Goal: Information Seeking & Learning: Find specific fact

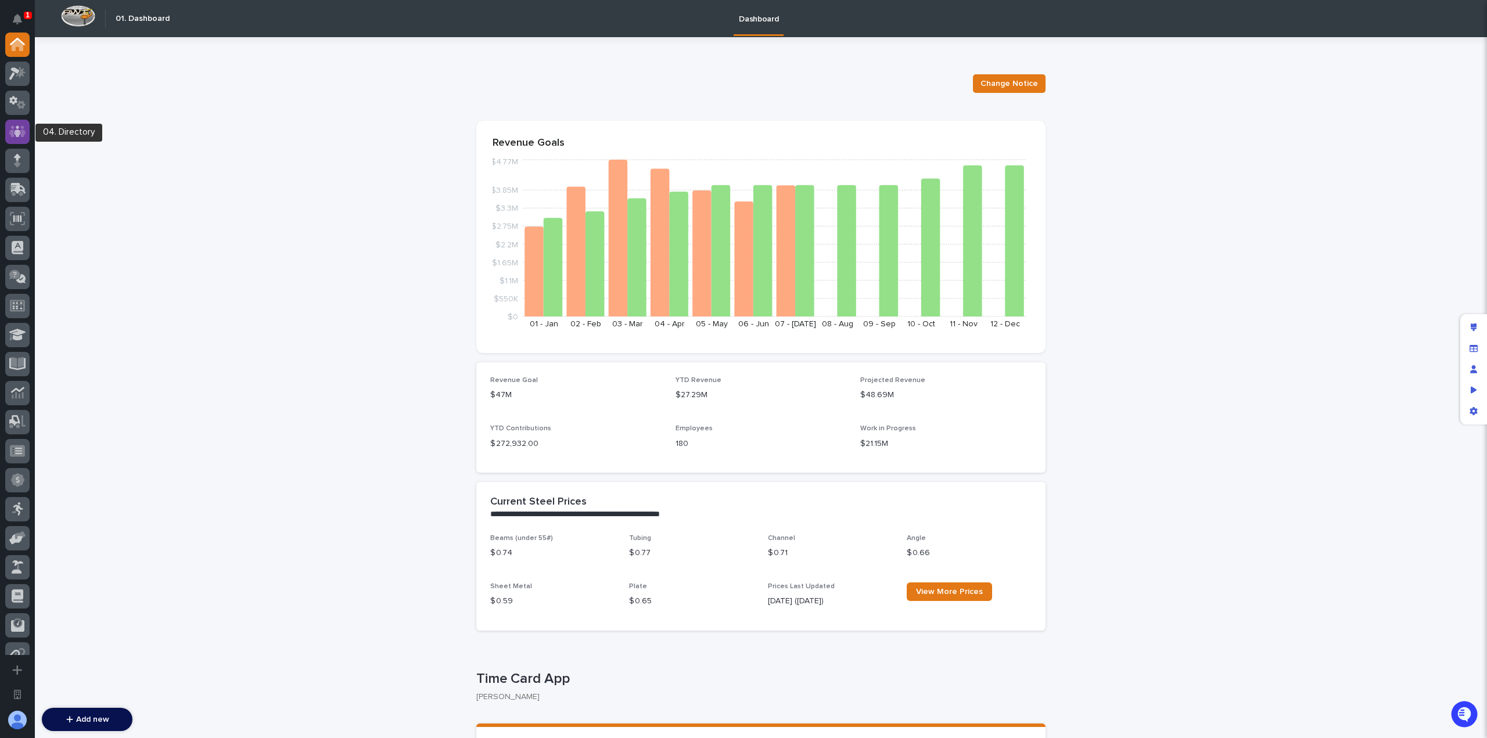
click at [19, 132] on icon at bounding box center [17, 131] width 7 height 12
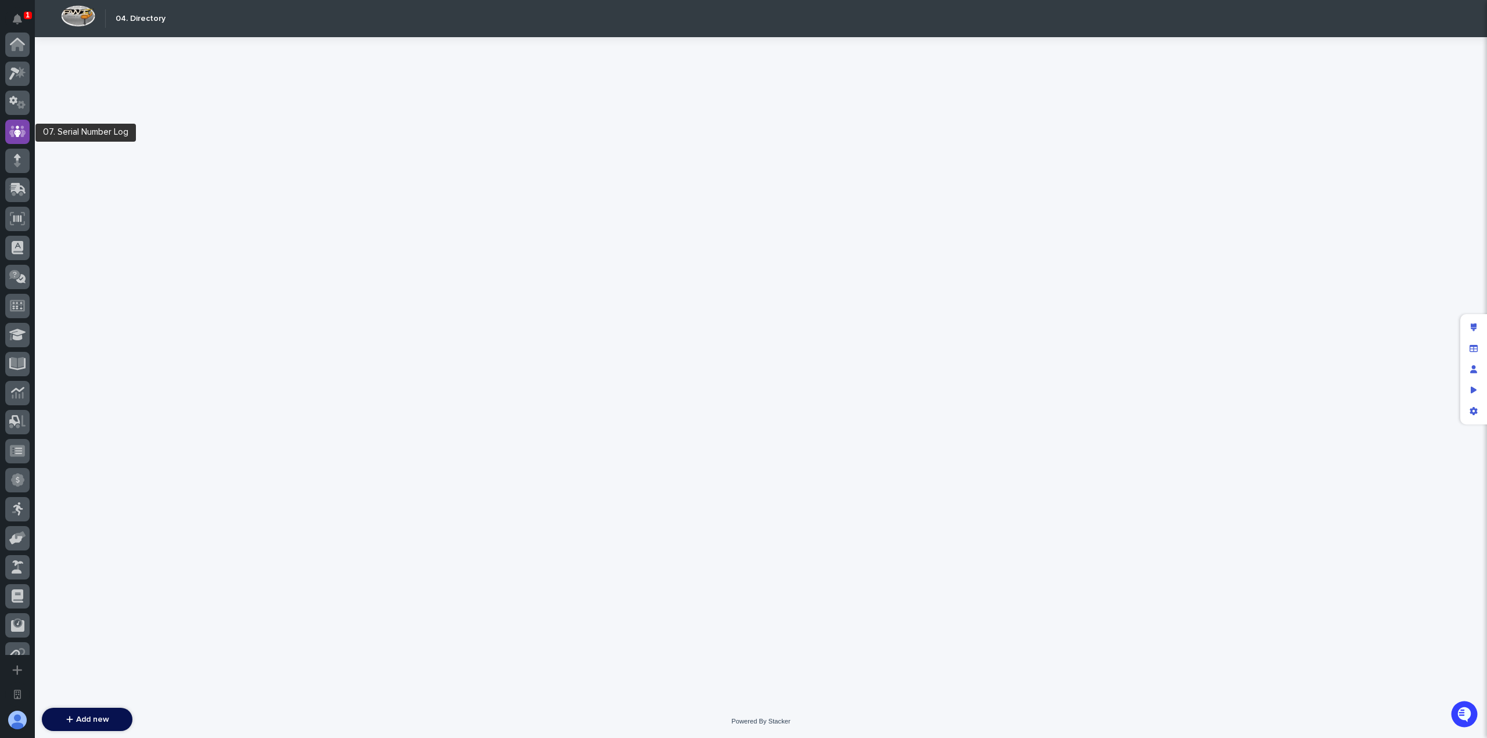
scroll to position [87, 0]
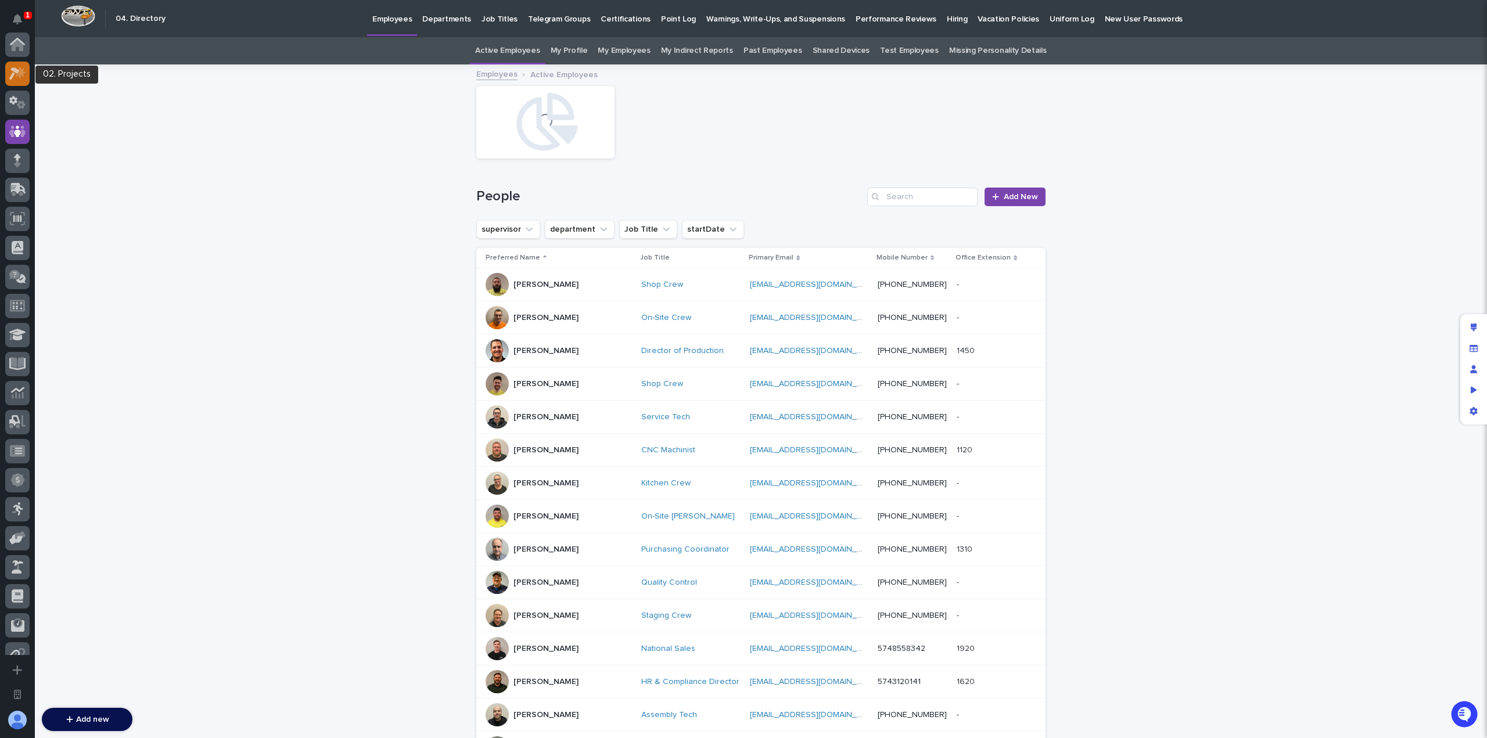
click at [17, 76] on icon at bounding box center [17, 73] width 17 height 13
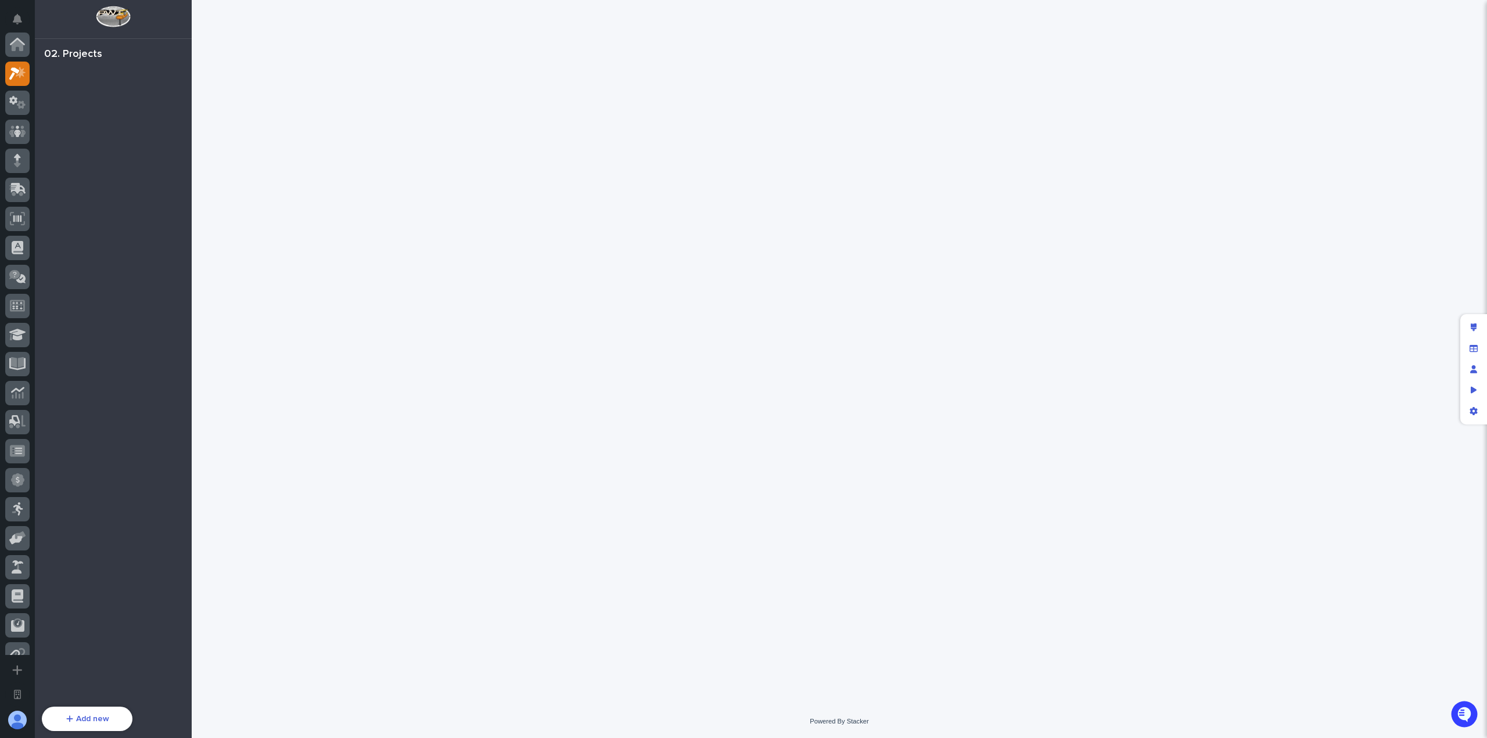
scroll to position [29, 0]
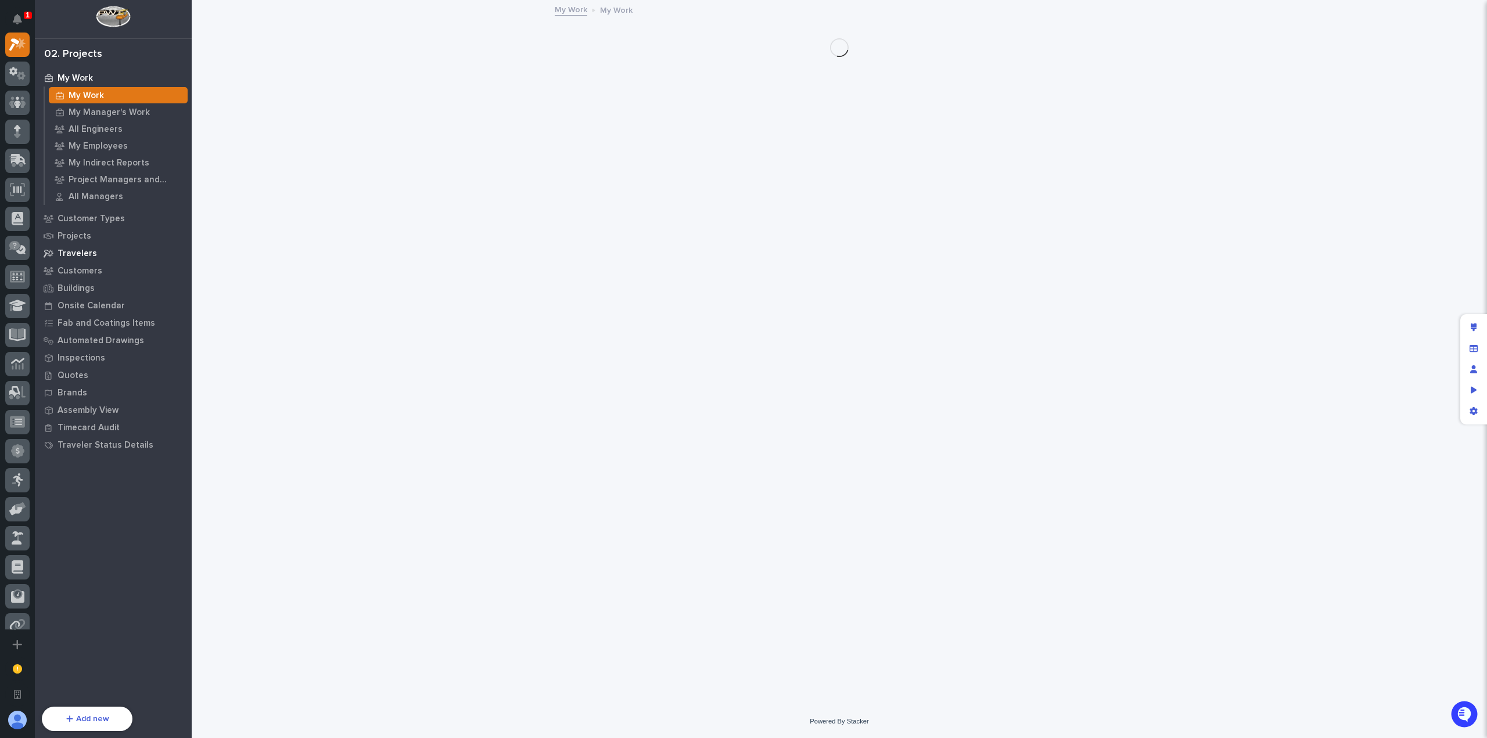
click at [87, 249] on p "Travelers" at bounding box center [78, 254] width 40 height 10
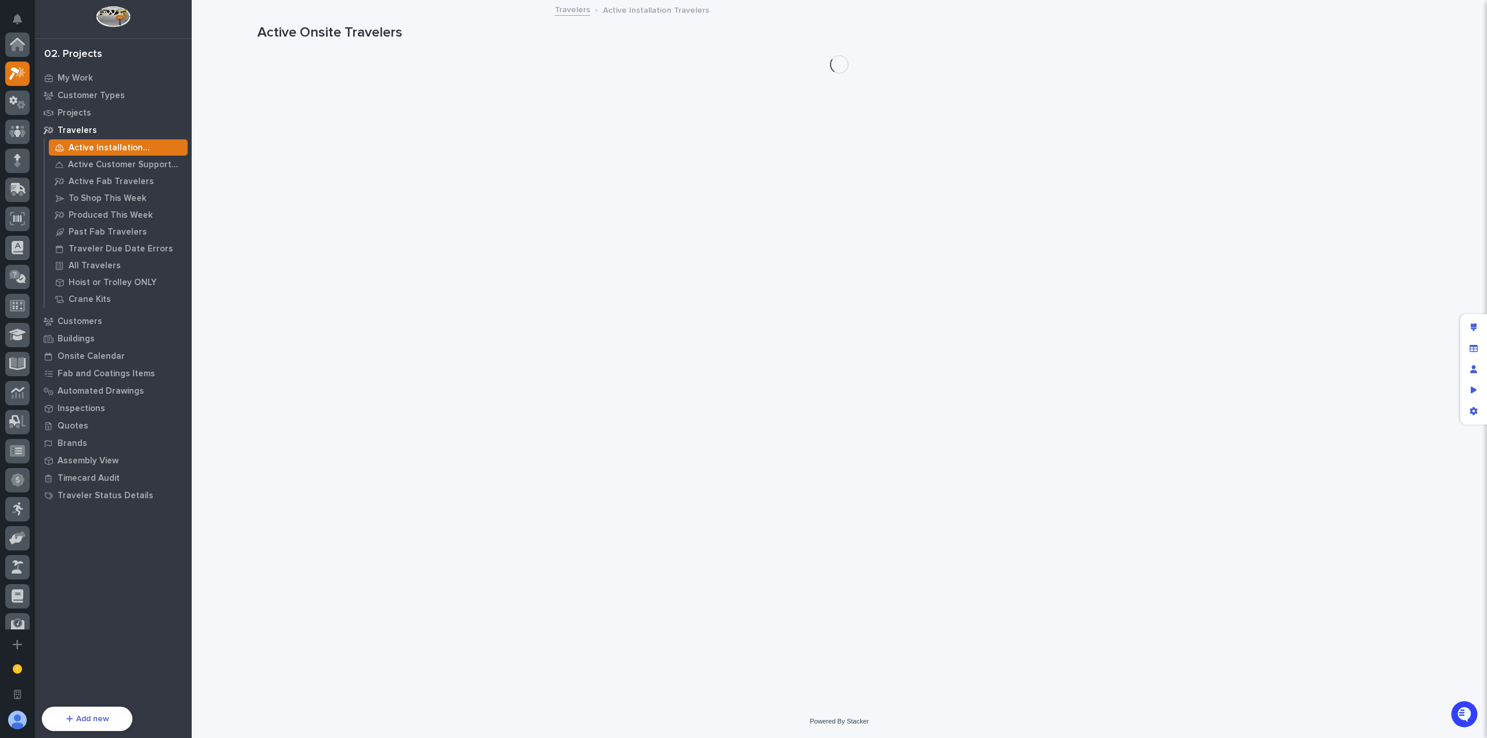
scroll to position [29, 0]
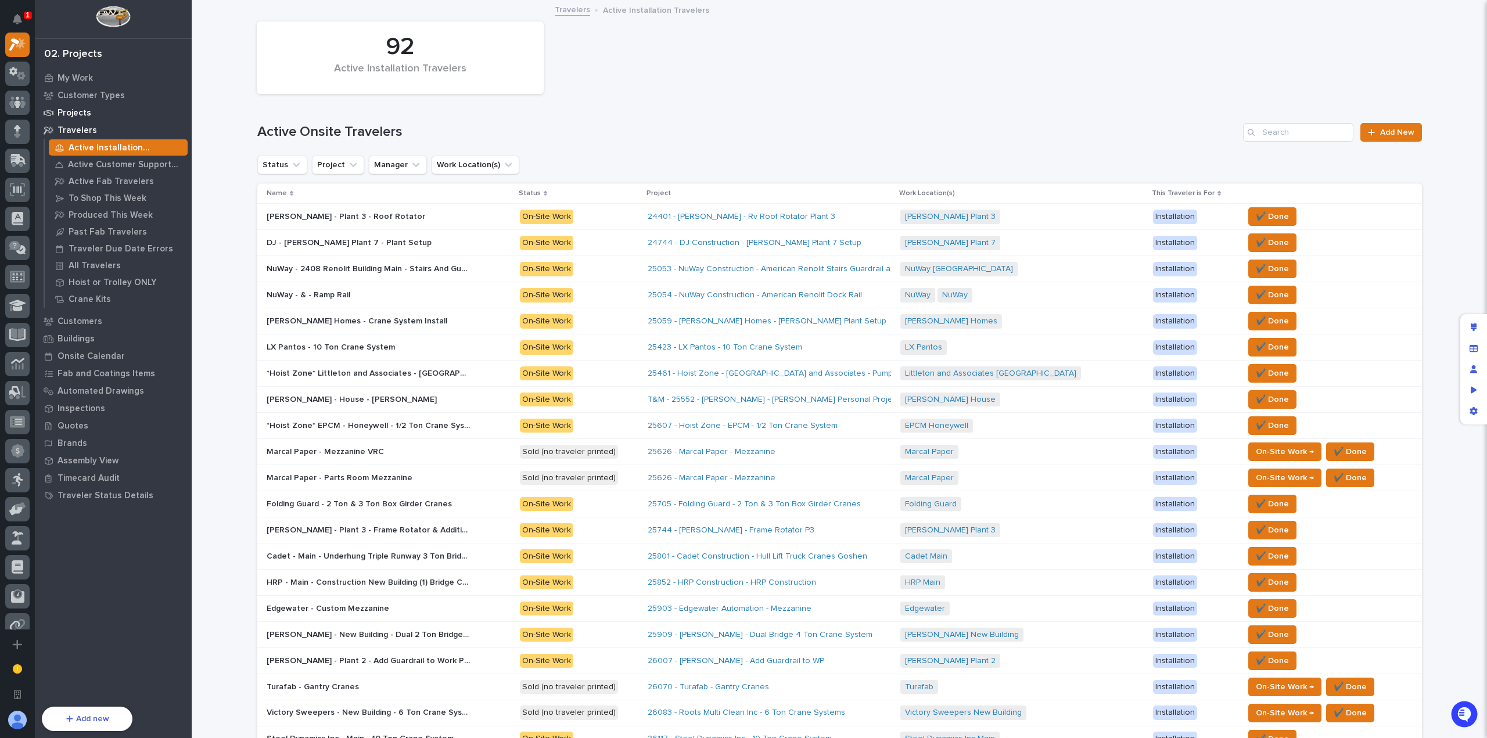
click at [108, 112] on div "Projects" at bounding box center [113, 113] width 151 height 16
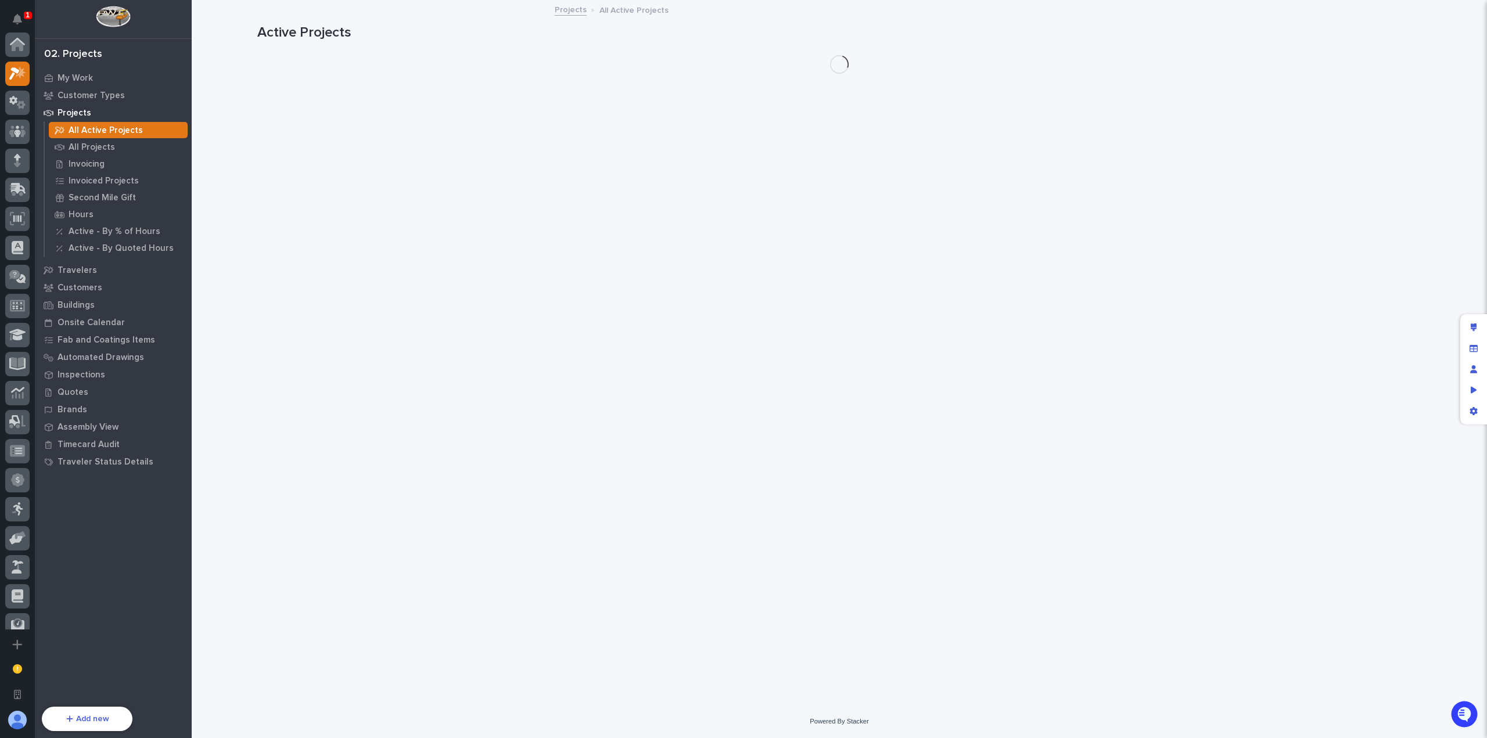
scroll to position [29, 0]
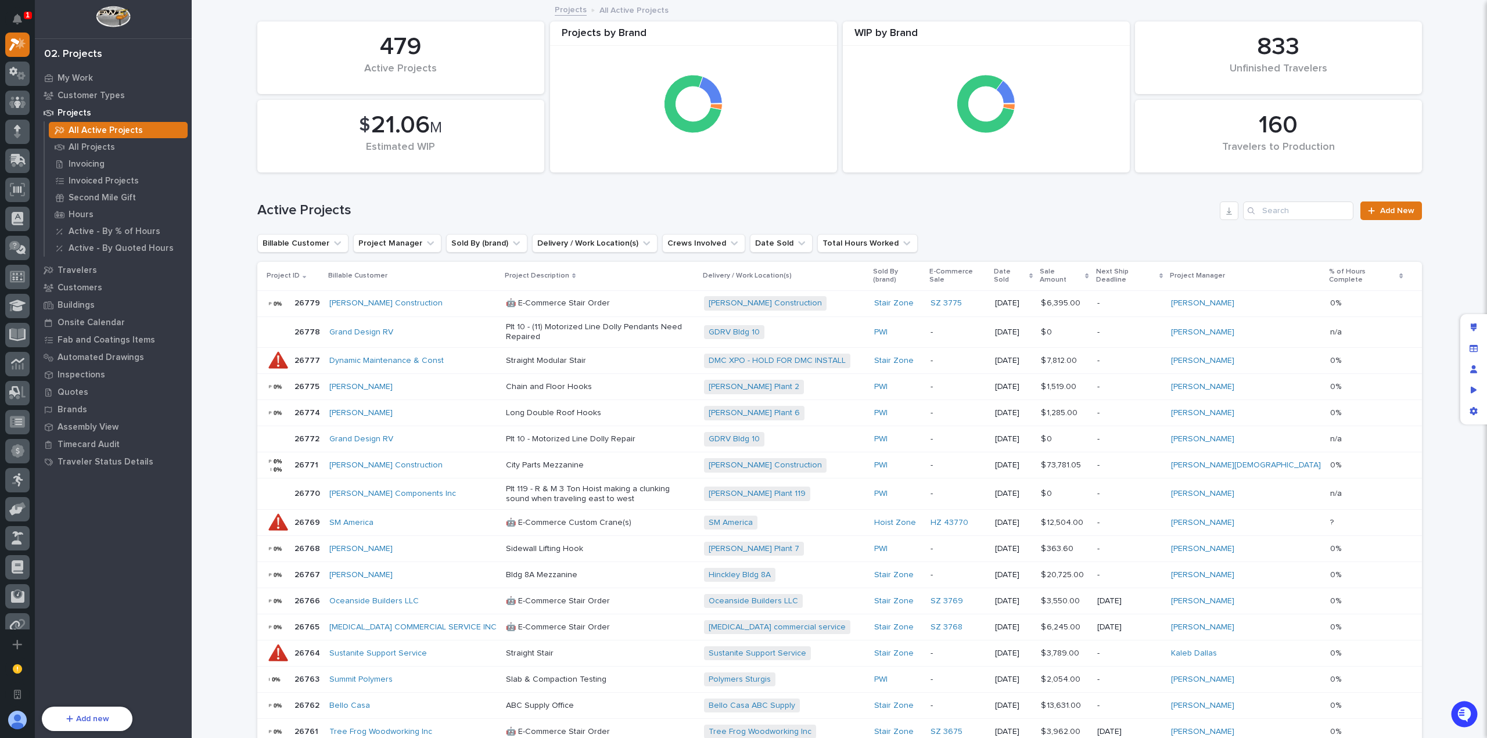
click at [622, 299] on p "🤖 E-Commerce Stair Order" at bounding box center [600, 304] width 189 height 10
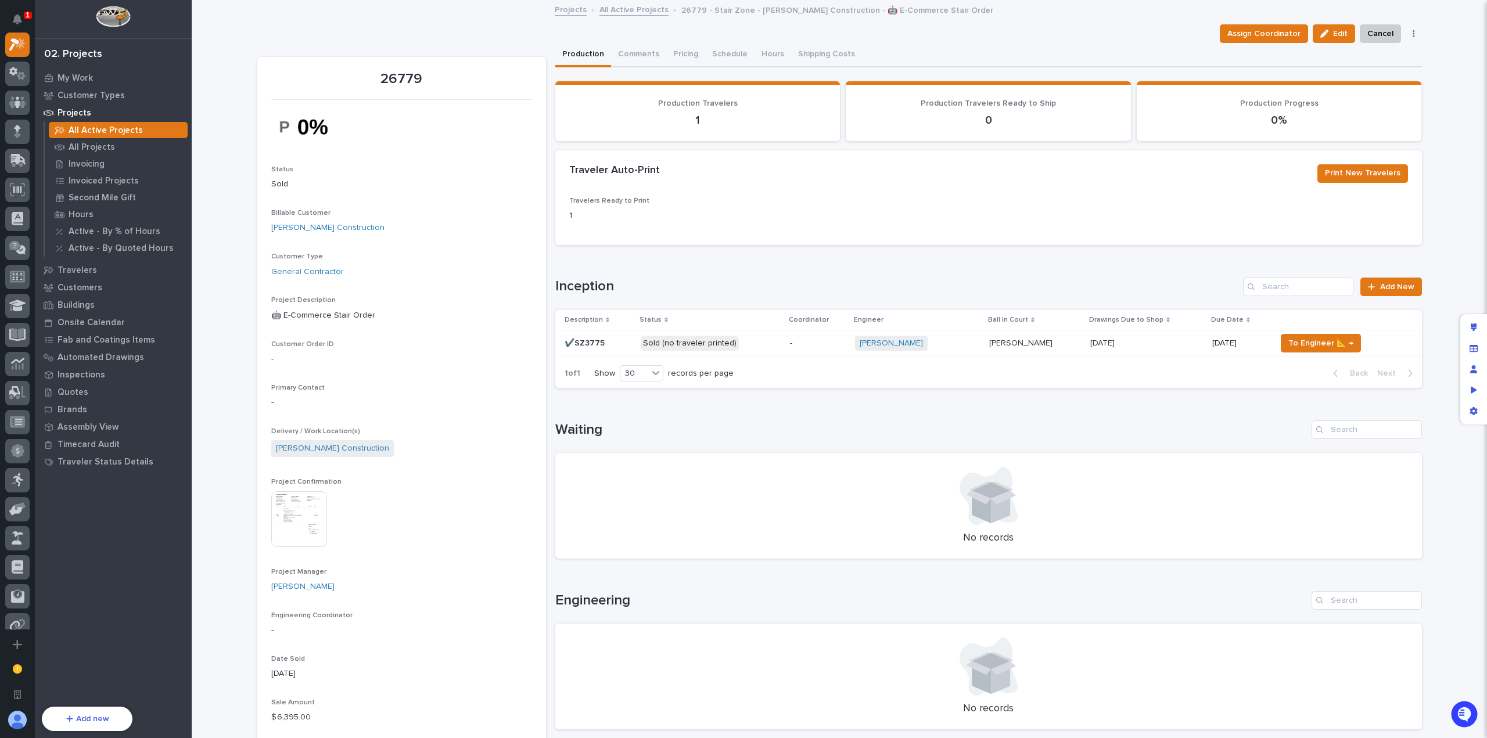
click at [767, 348] on p "Sold (no traveler printed)" at bounding box center [711, 343] width 140 height 15
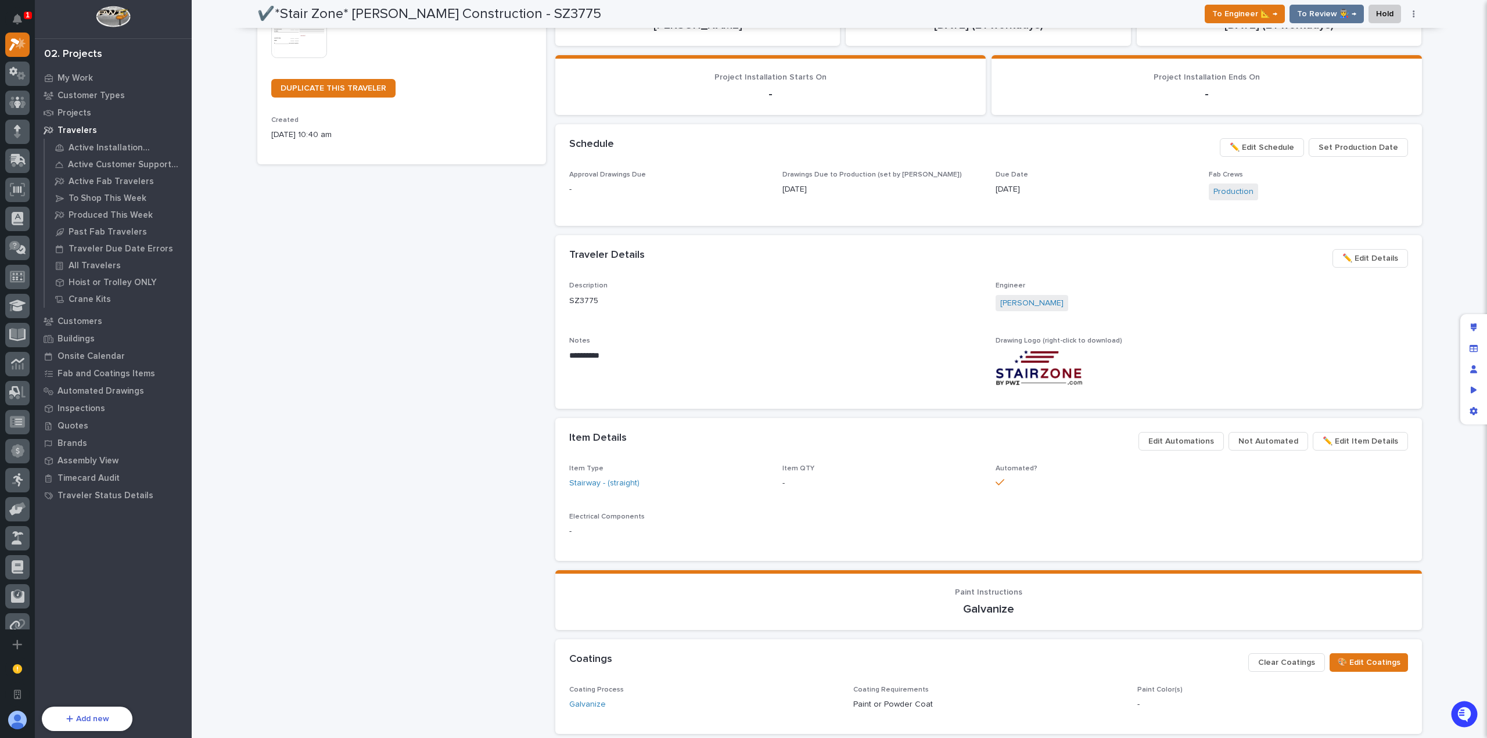
scroll to position [290, 0]
click at [1194, 444] on span "Edit Automations" at bounding box center [1181, 443] width 66 height 14
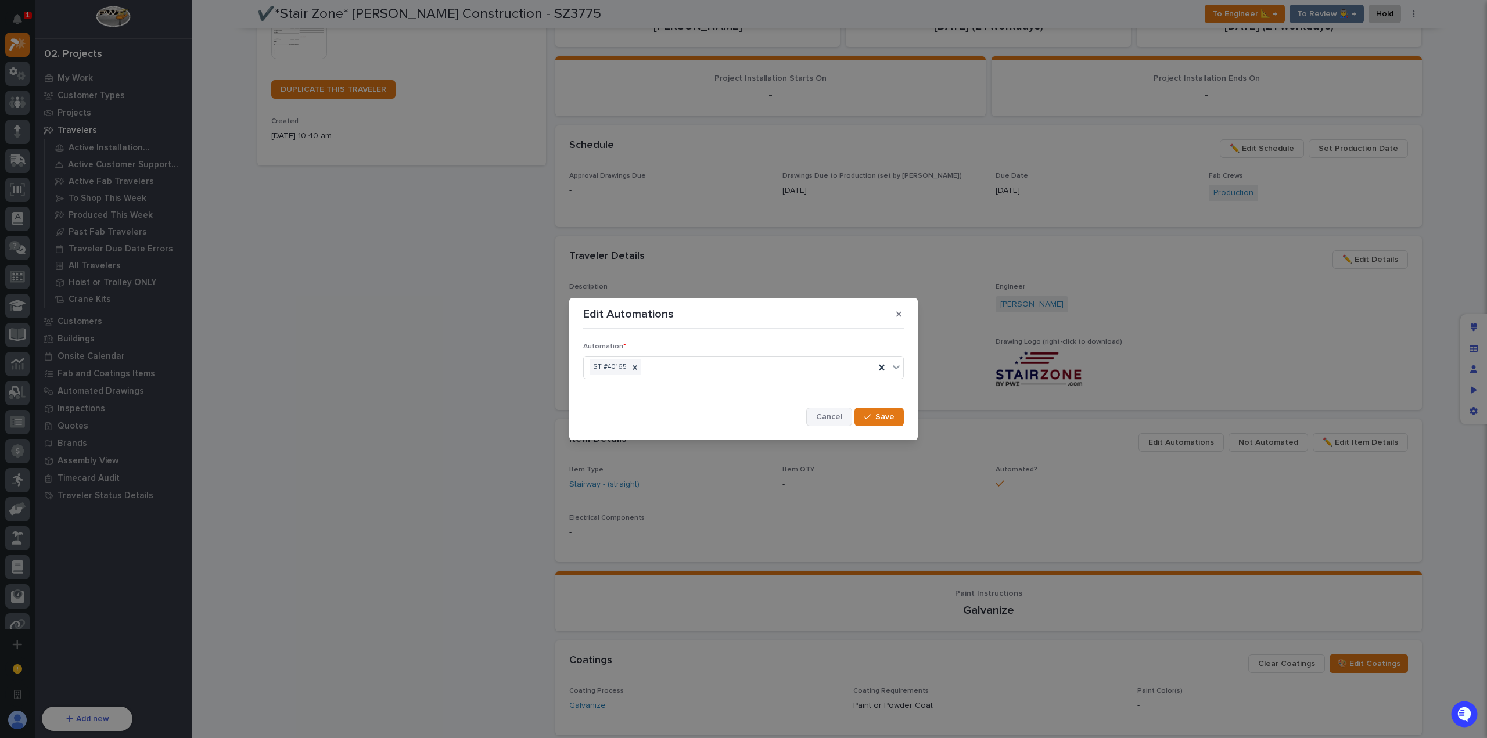
click at [823, 418] on span "Cancel" at bounding box center [829, 417] width 26 height 10
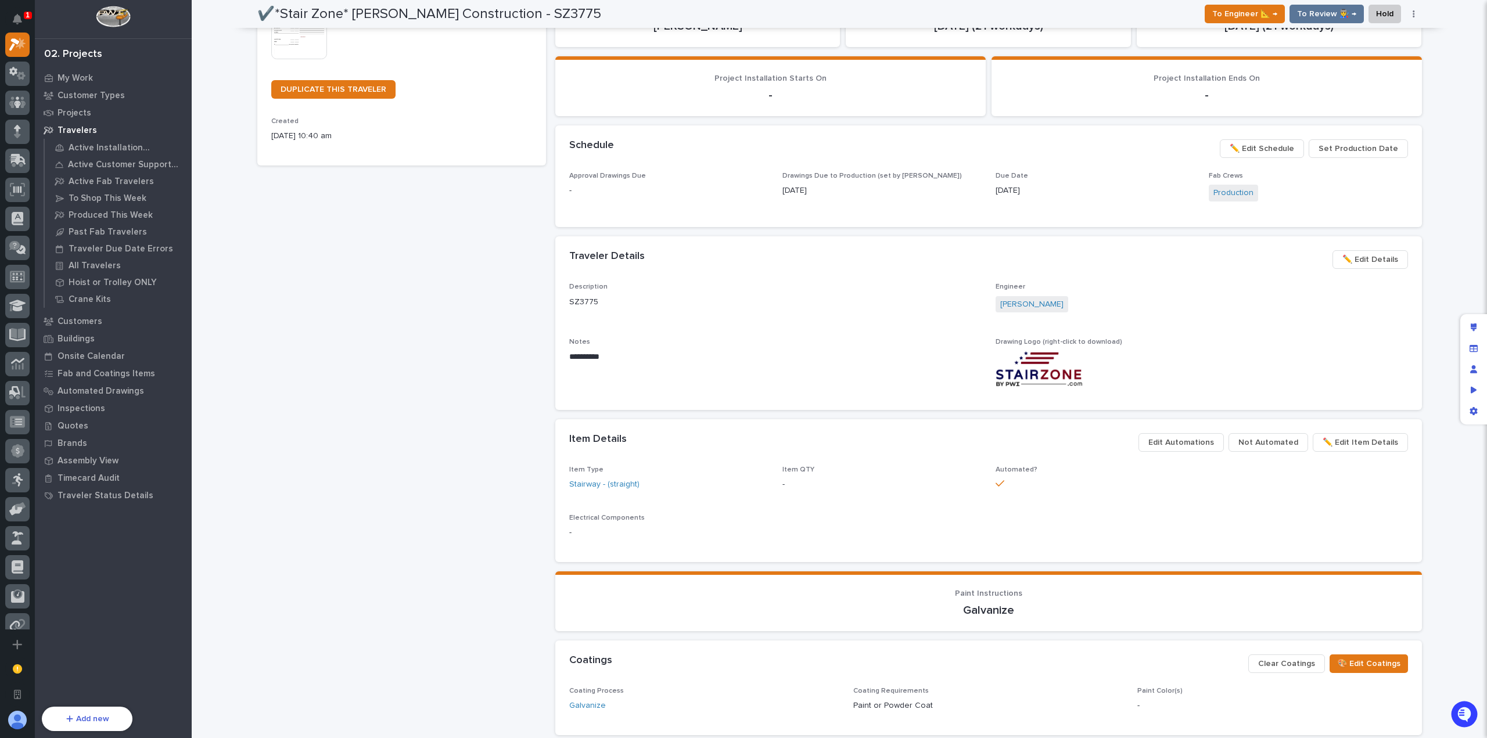
click at [1470, 326] on div "Edit layout" at bounding box center [1473, 327] width 21 height 21
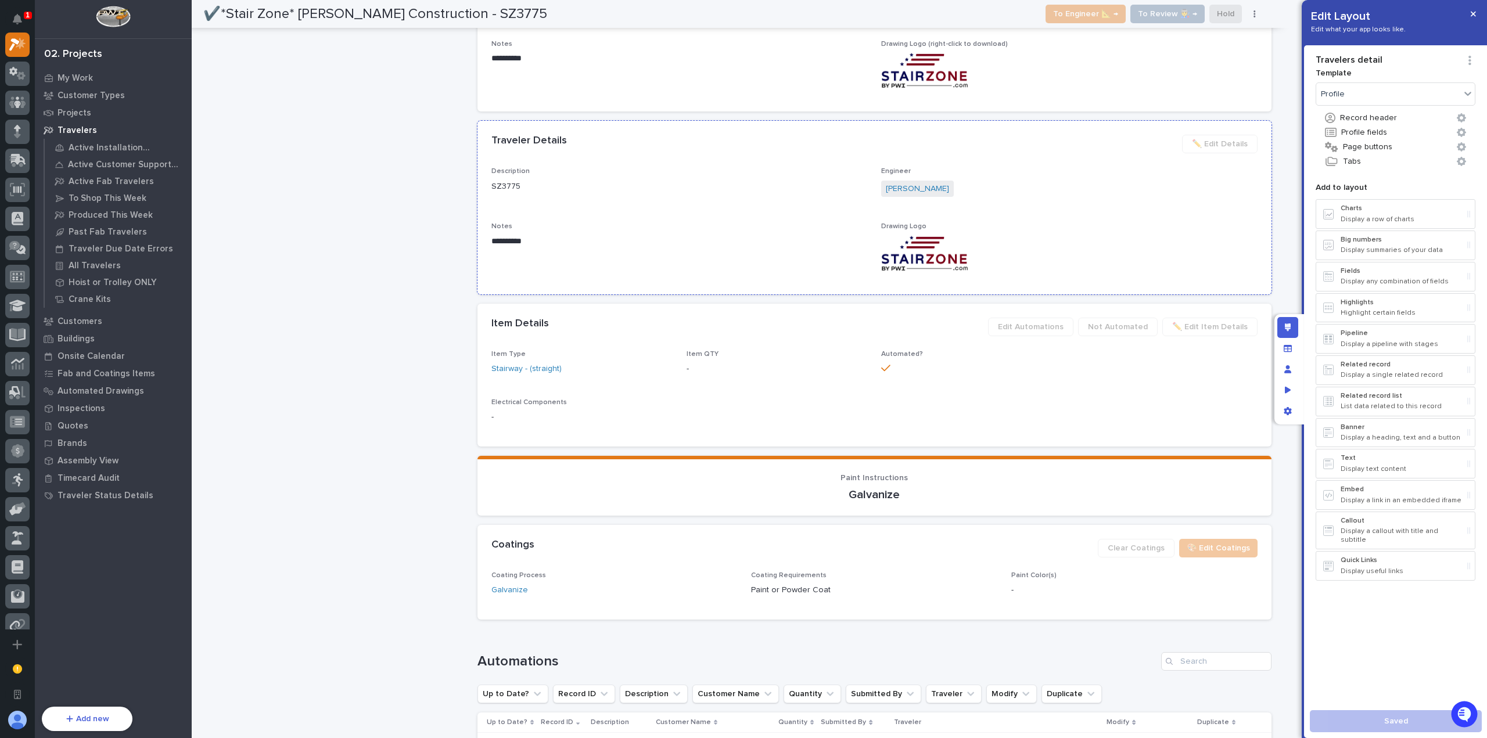
scroll to position [2319, 0]
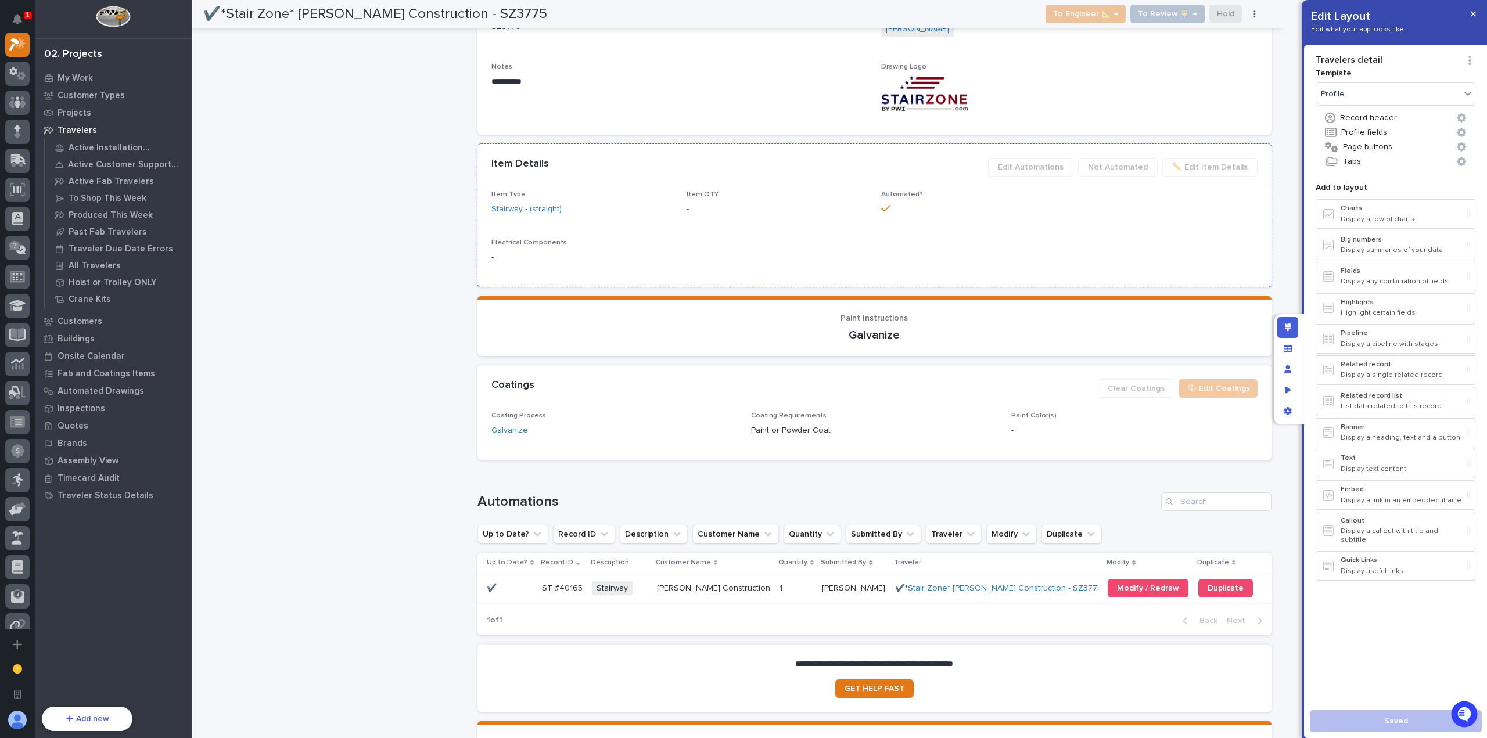
click at [993, 264] on p "-" at bounding box center [874, 258] width 766 height 12
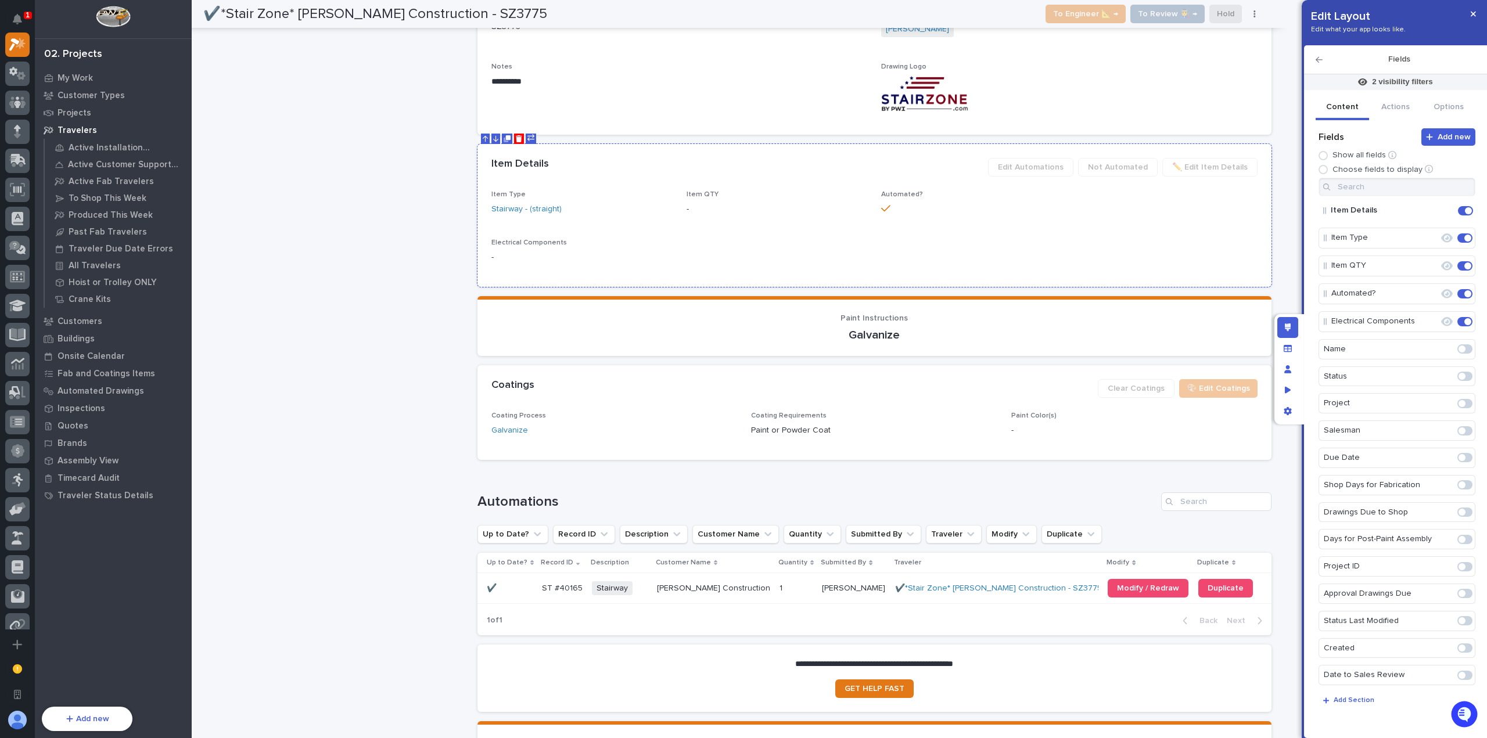
click at [950, 273] on div "Item Type Stairway - (straight) Item QTY - Automated? Electrical Components -" at bounding box center [874, 232] width 766 height 82
click at [1456, 106] on button "Options" at bounding box center [1448, 108] width 53 height 24
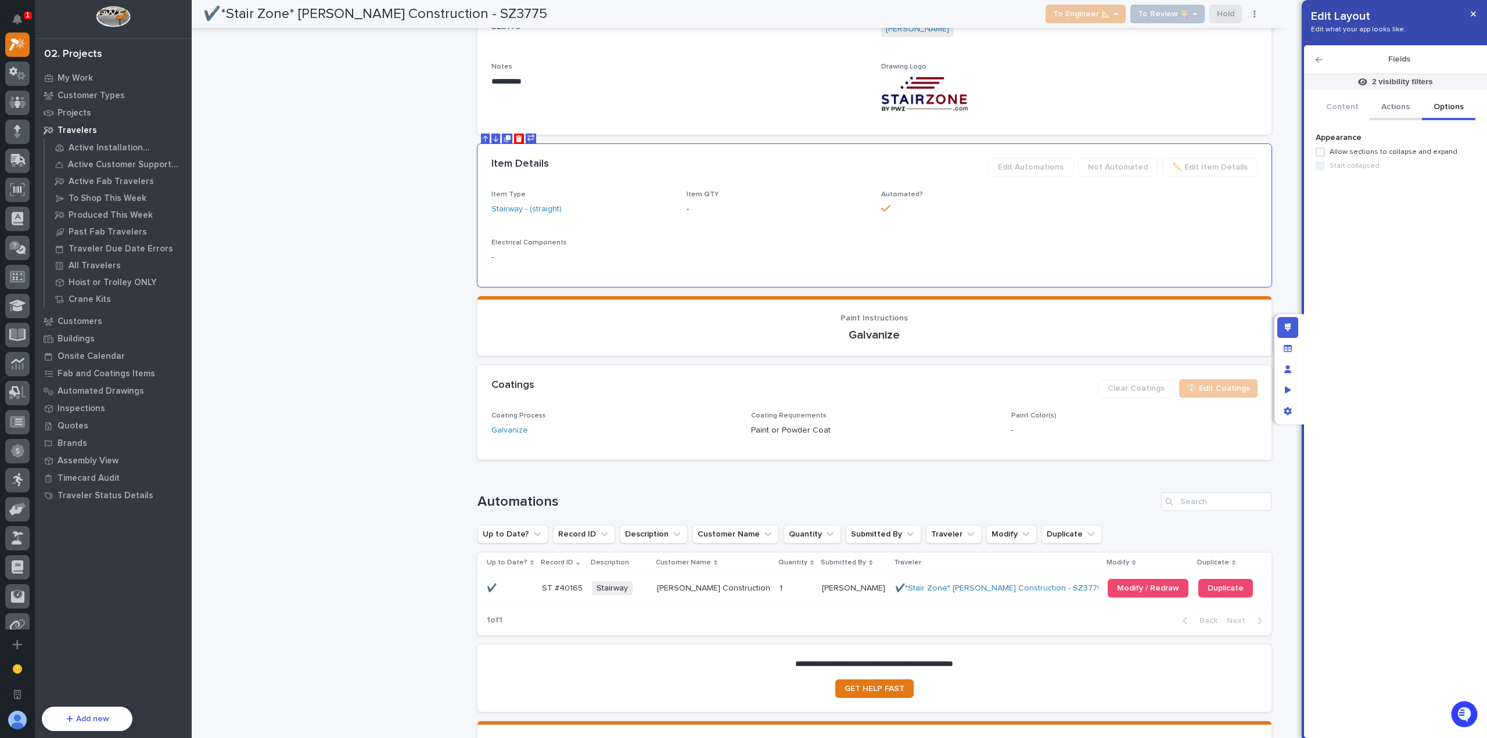
click at [1395, 104] on button "Actions" at bounding box center [1395, 108] width 53 height 24
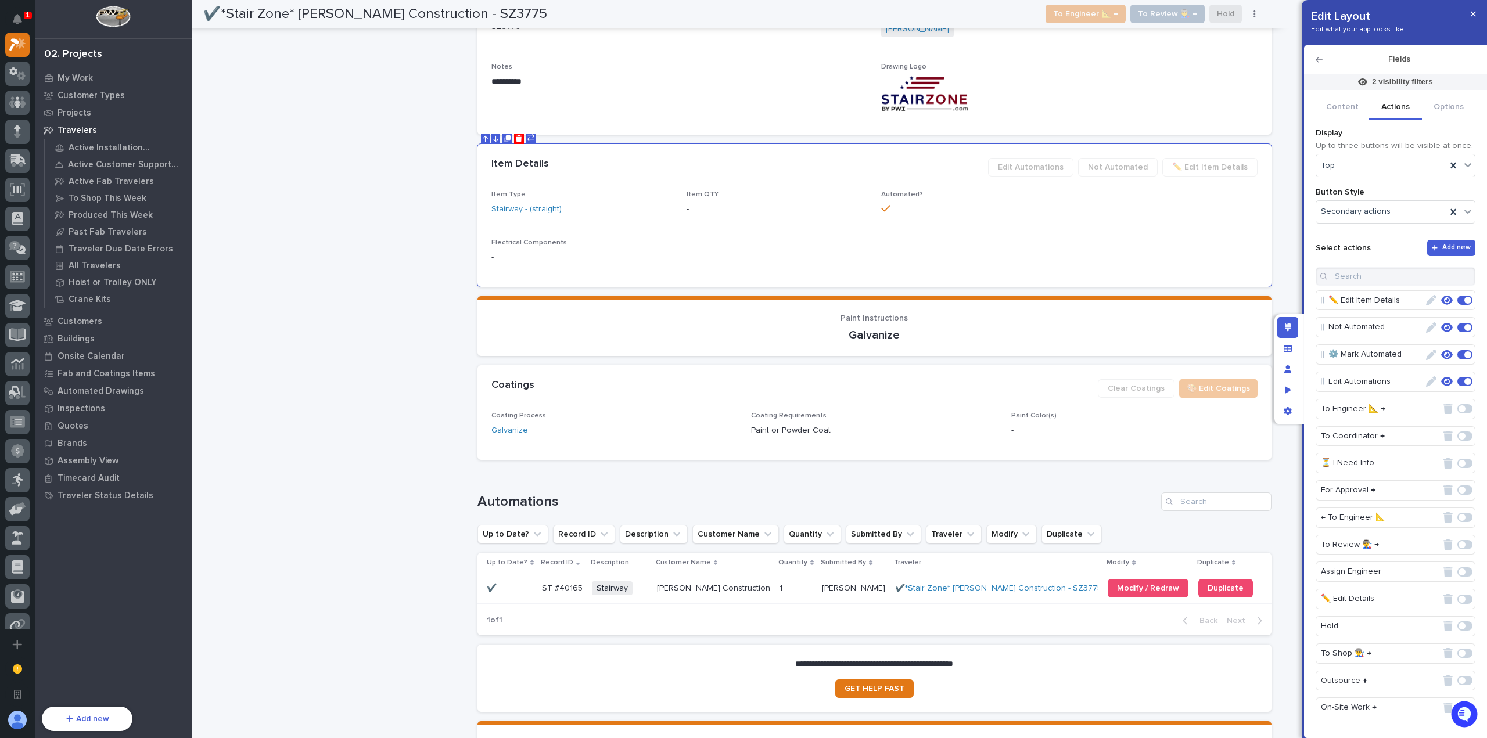
click at [1428, 376] on icon "button" at bounding box center [1431, 381] width 10 height 10
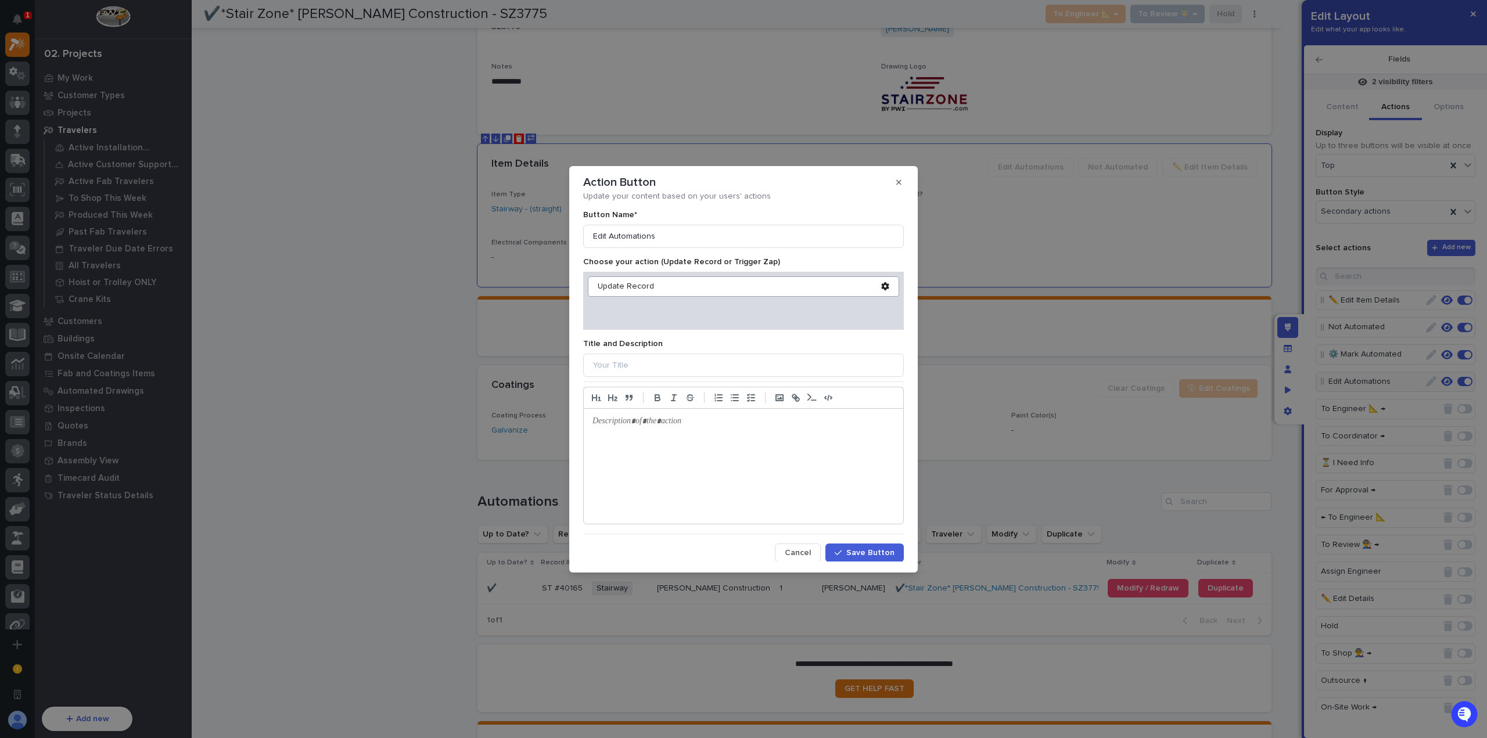
click at [799, 435] on div at bounding box center [743, 466] width 319 height 115
click at [846, 548] on span "Save Button" at bounding box center [870, 553] width 48 height 10
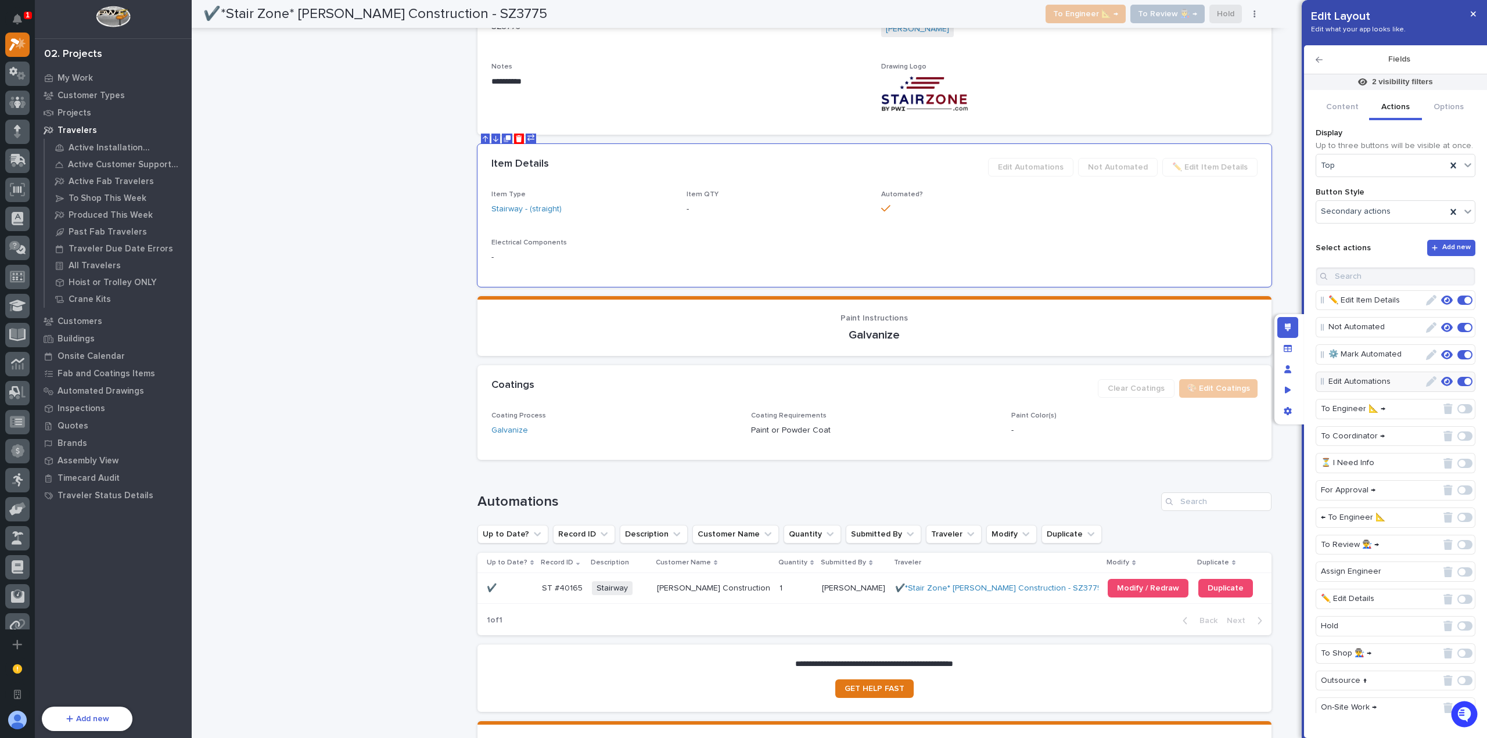
click at [1426, 382] on icon "button" at bounding box center [1431, 381] width 10 height 10
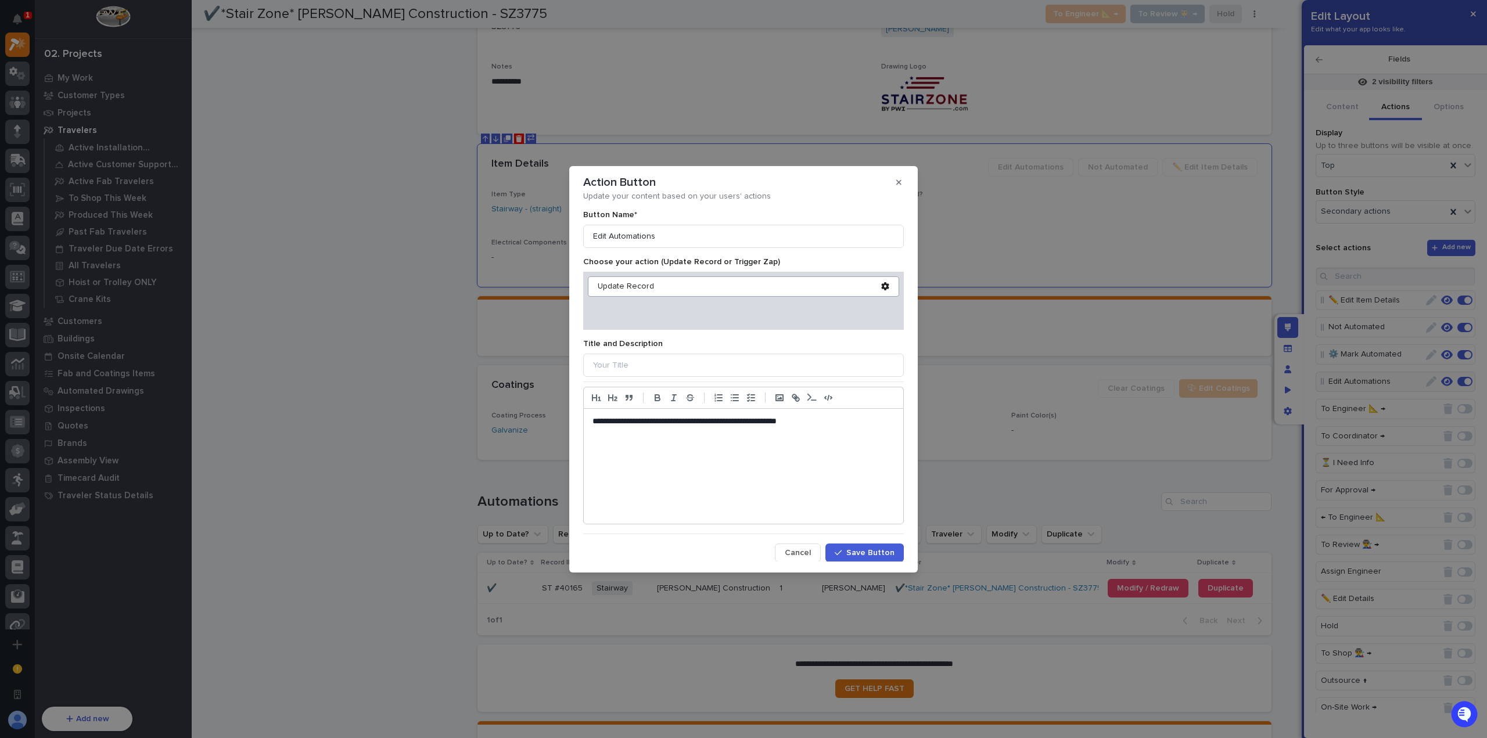
click at [862, 553] on span "Save Button" at bounding box center [870, 553] width 48 height 10
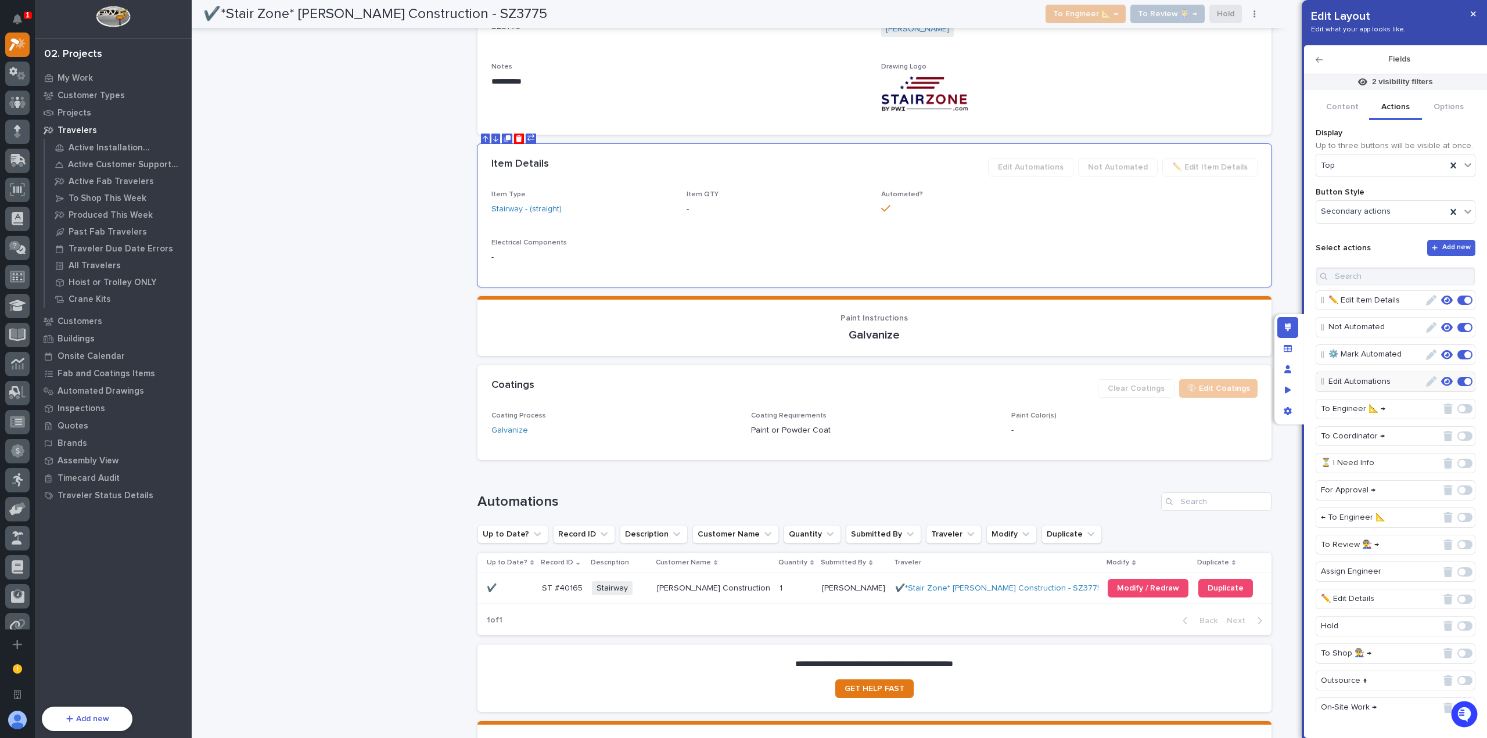
drag, startPoint x: 1475, startPoint y: 20, endPoint x: 710, endPoint y: 357, distance: 836.2
click at [1475, 20] on button "button" at bounding box center [1473, 14] width 19 height 19
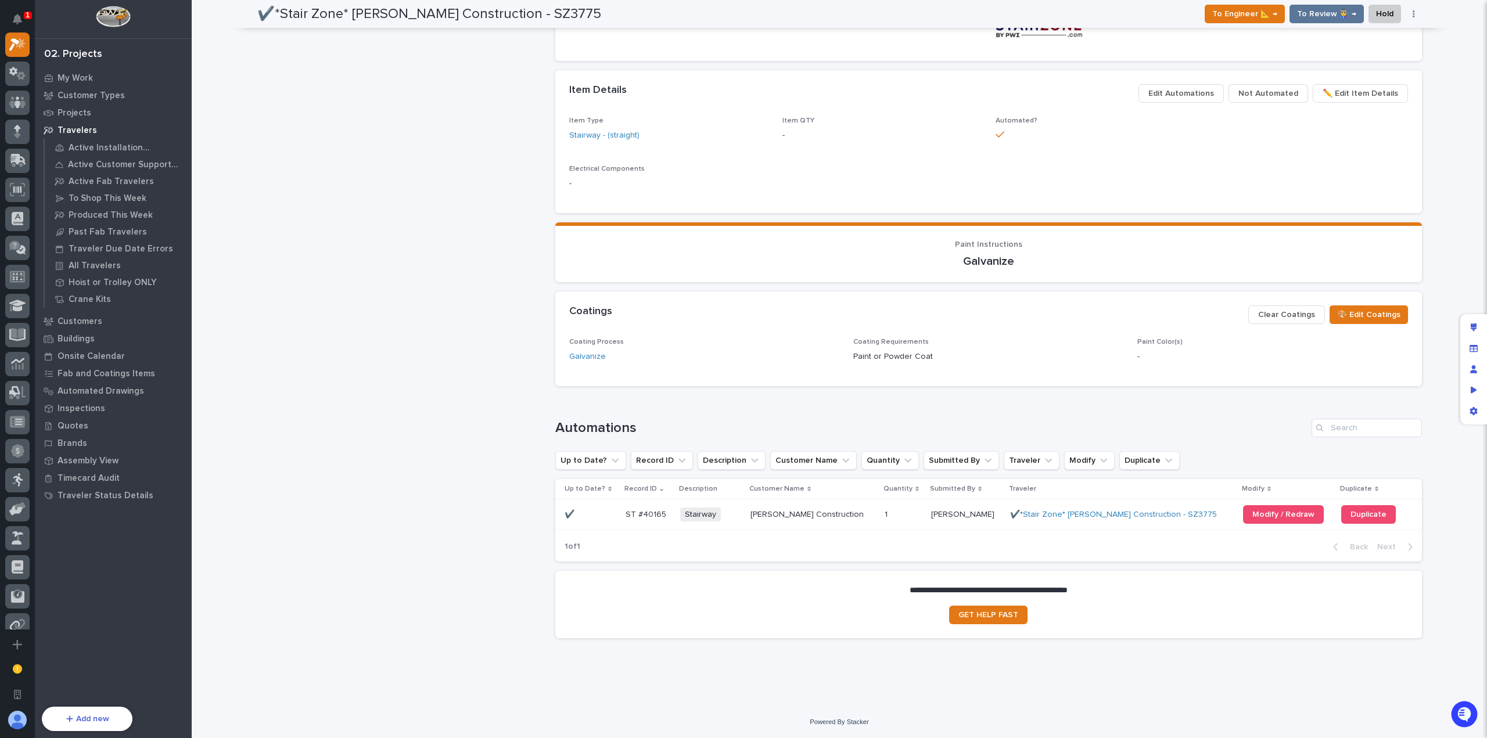
scroll to position [639, 0]
click at [559, 397] on div "Loading... Saving… Automations Up to Date? Record ID Description Customer Name …" at bounding box center [988, 483] width 867 height 175
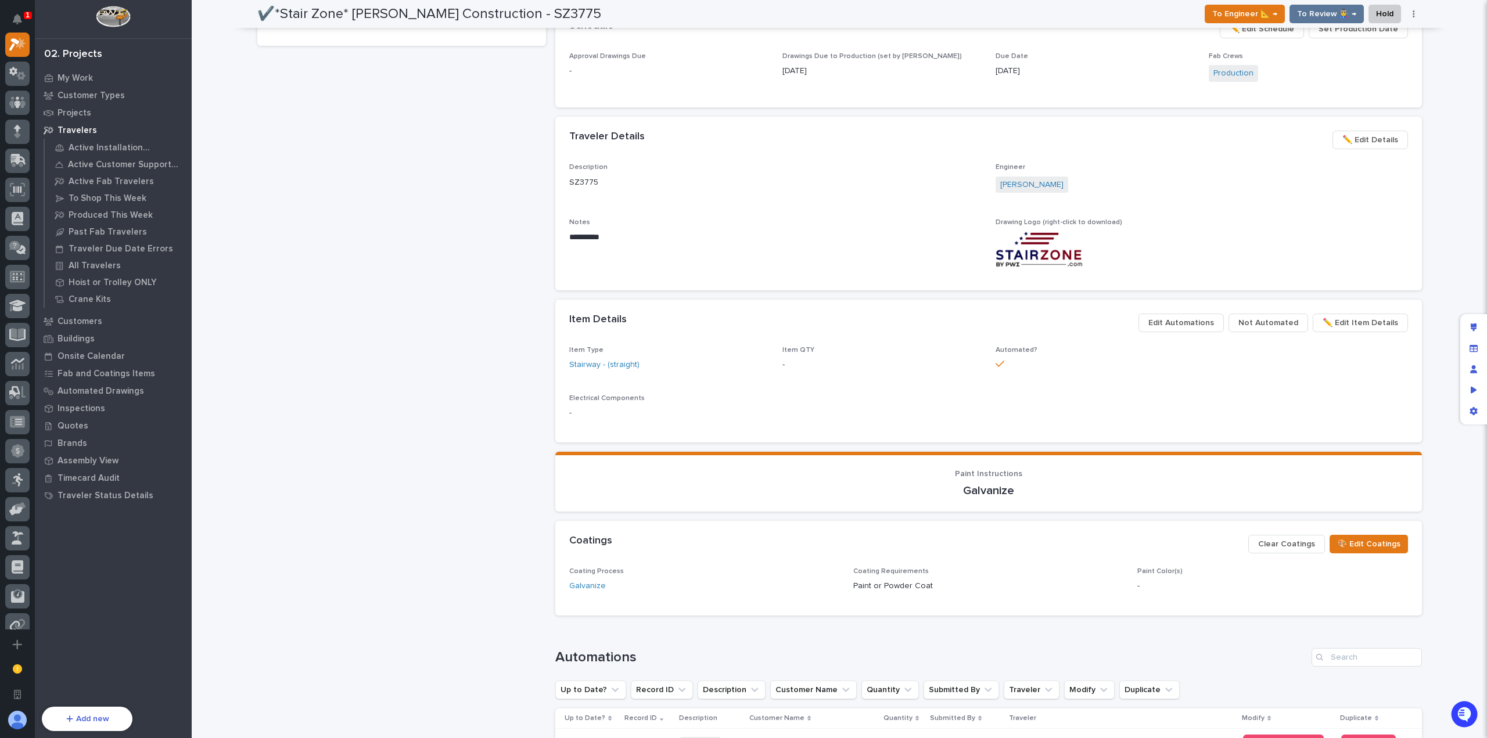
scroll to position [407, 0]
click at [21, 64] on div at bounding box center [17, 74] width 24 height 24
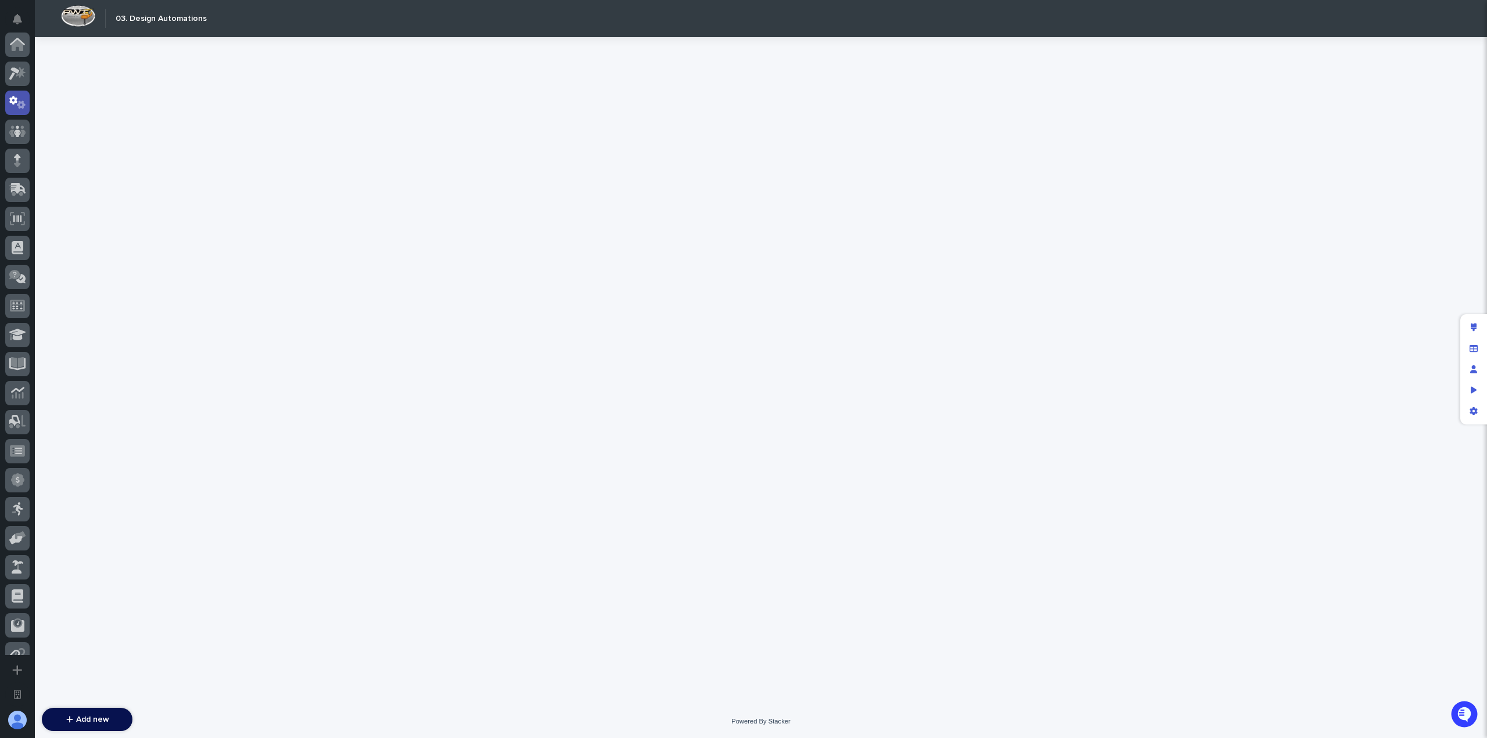
scroll to position [58, 0]
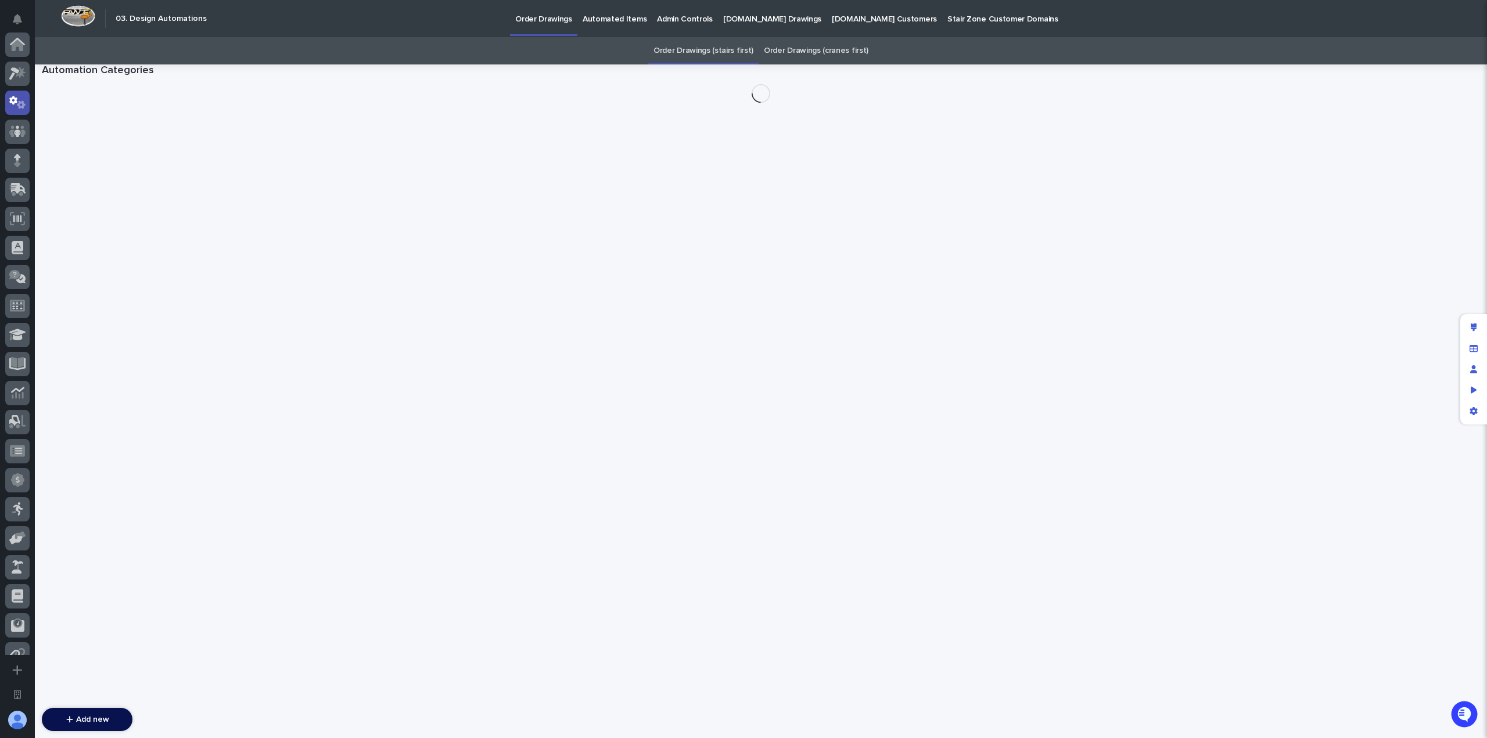
scroll to position [58, 0]
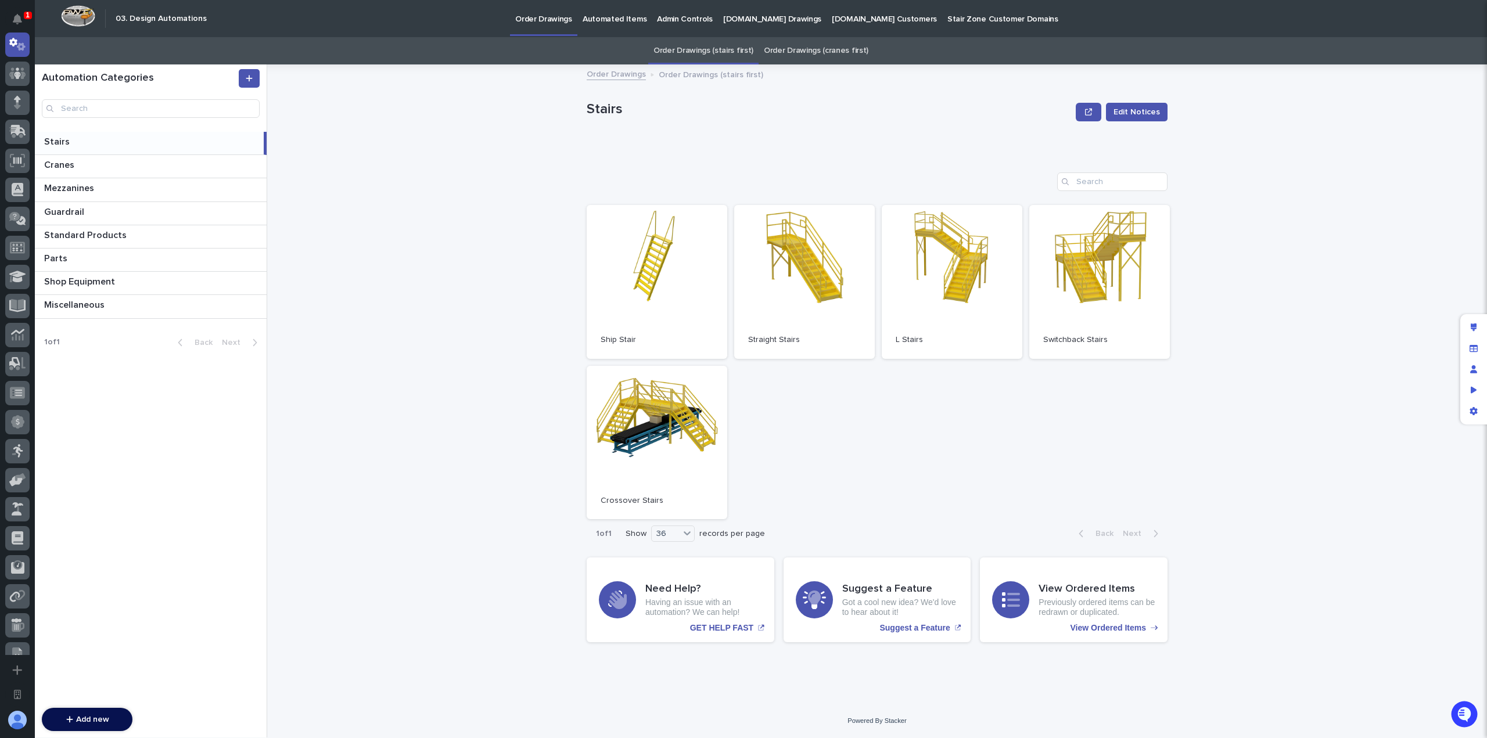
click at [594, 16] on p "Automated Items" at bounding box center [615, 12] width 64 height 24
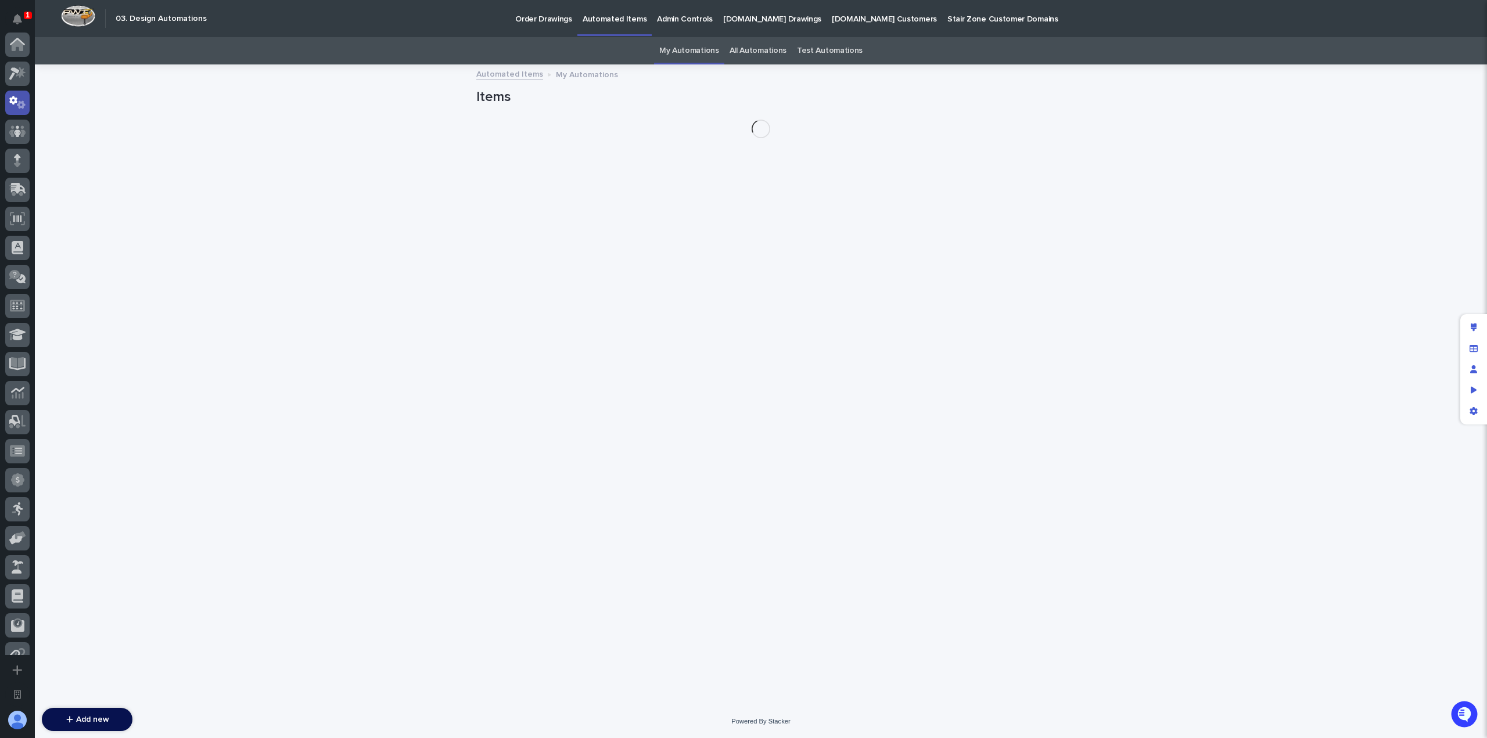
scroll to position [58, 0]
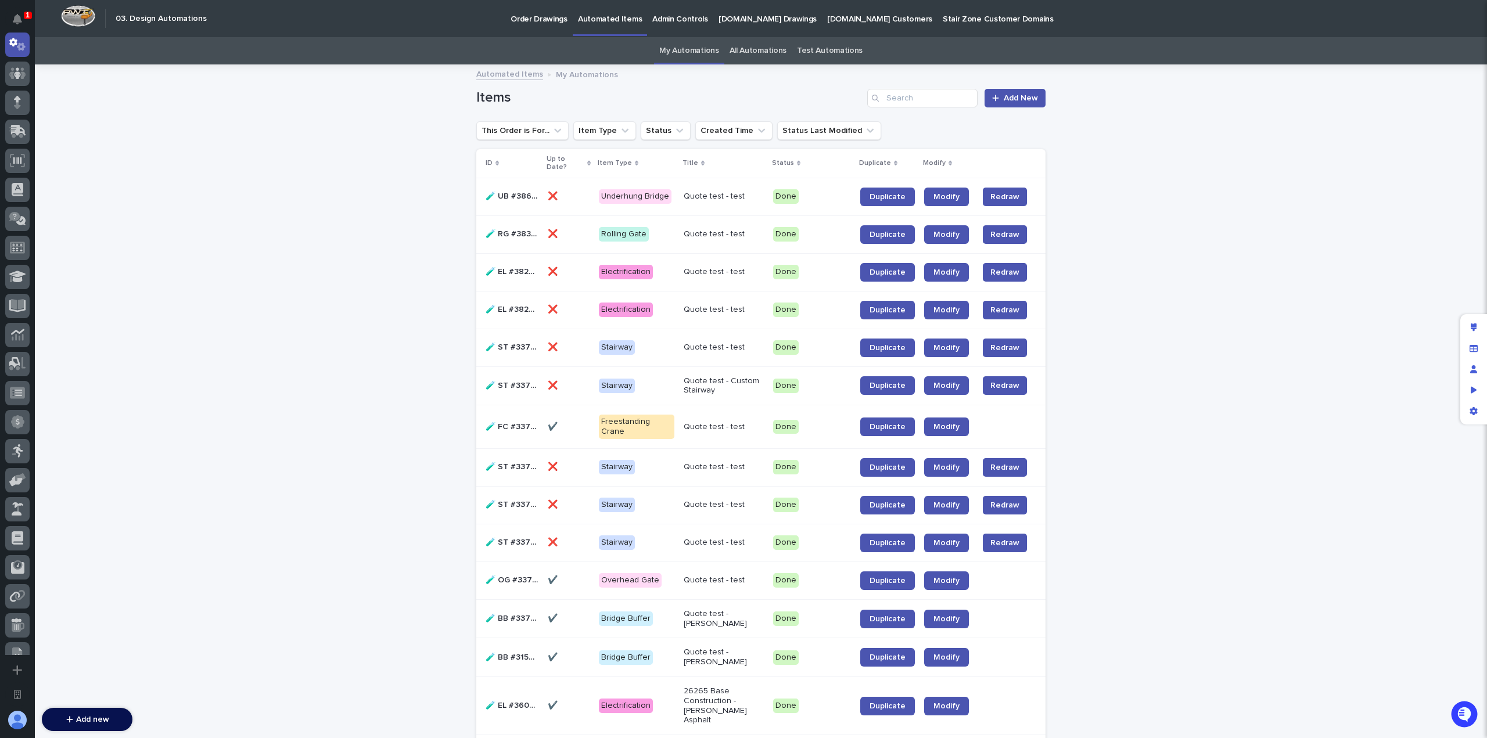
click at [685, 242] on div "Quote test - test" at bounding box center [724, 234] width 80 height 19
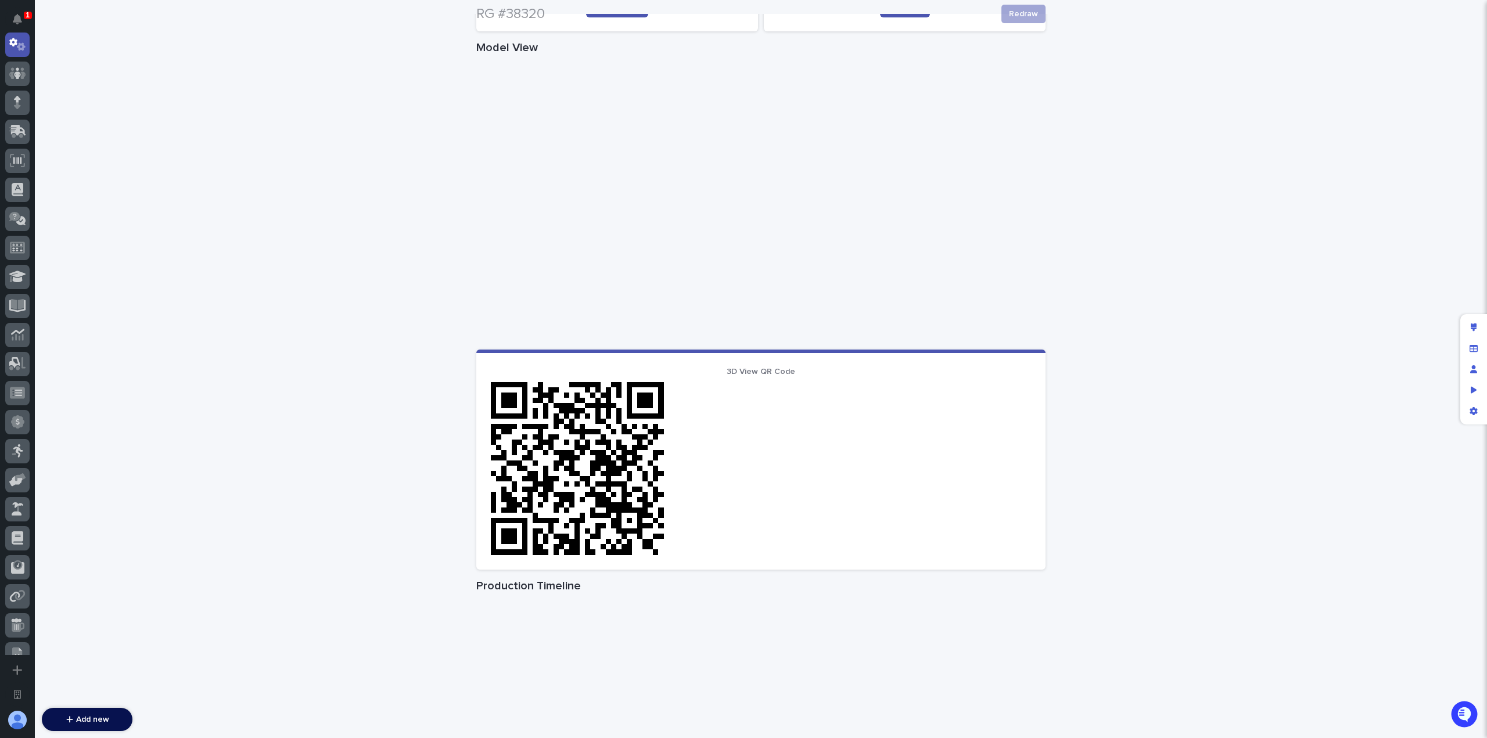
scroll to position [523, 0]
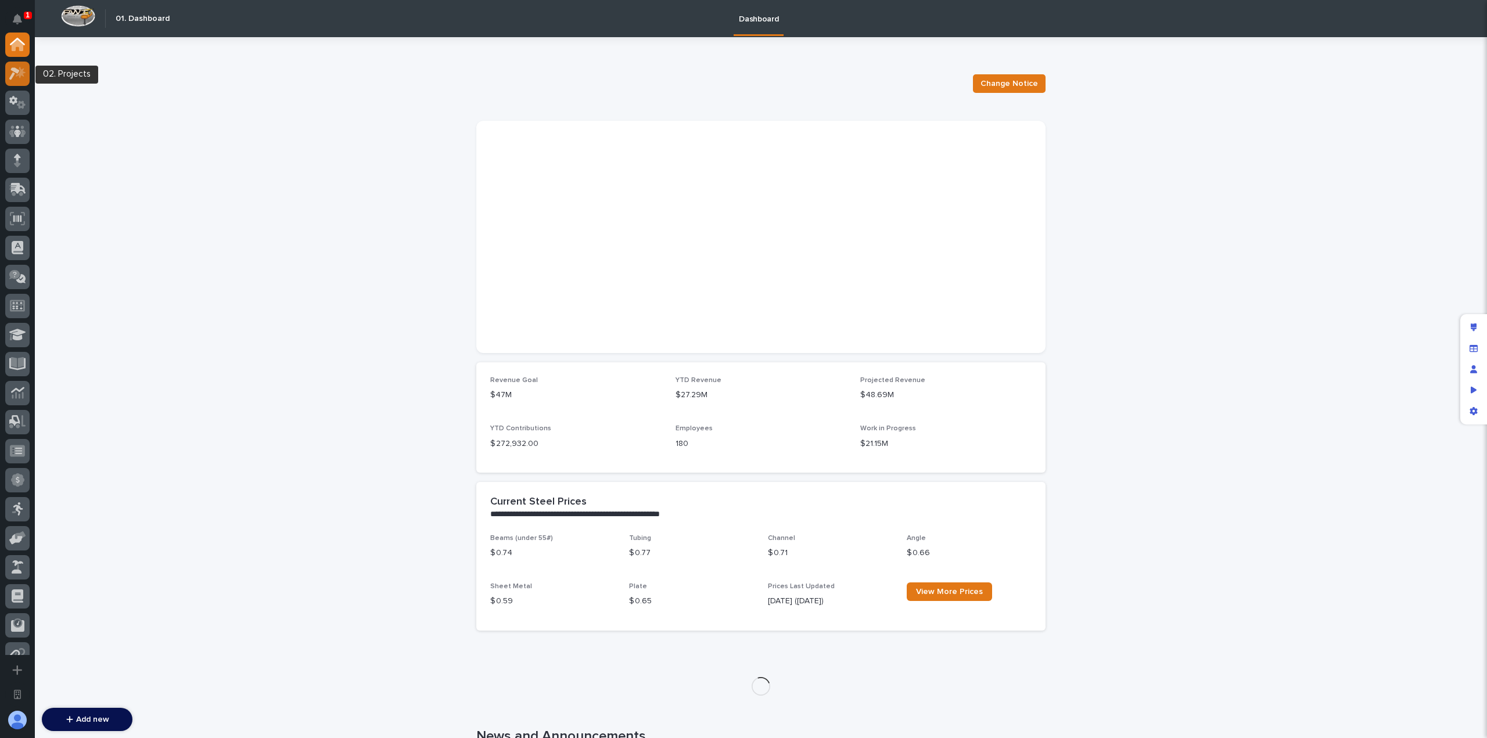
click at [24, 83] on div at bounding box center [17, 74] width 24 height 24
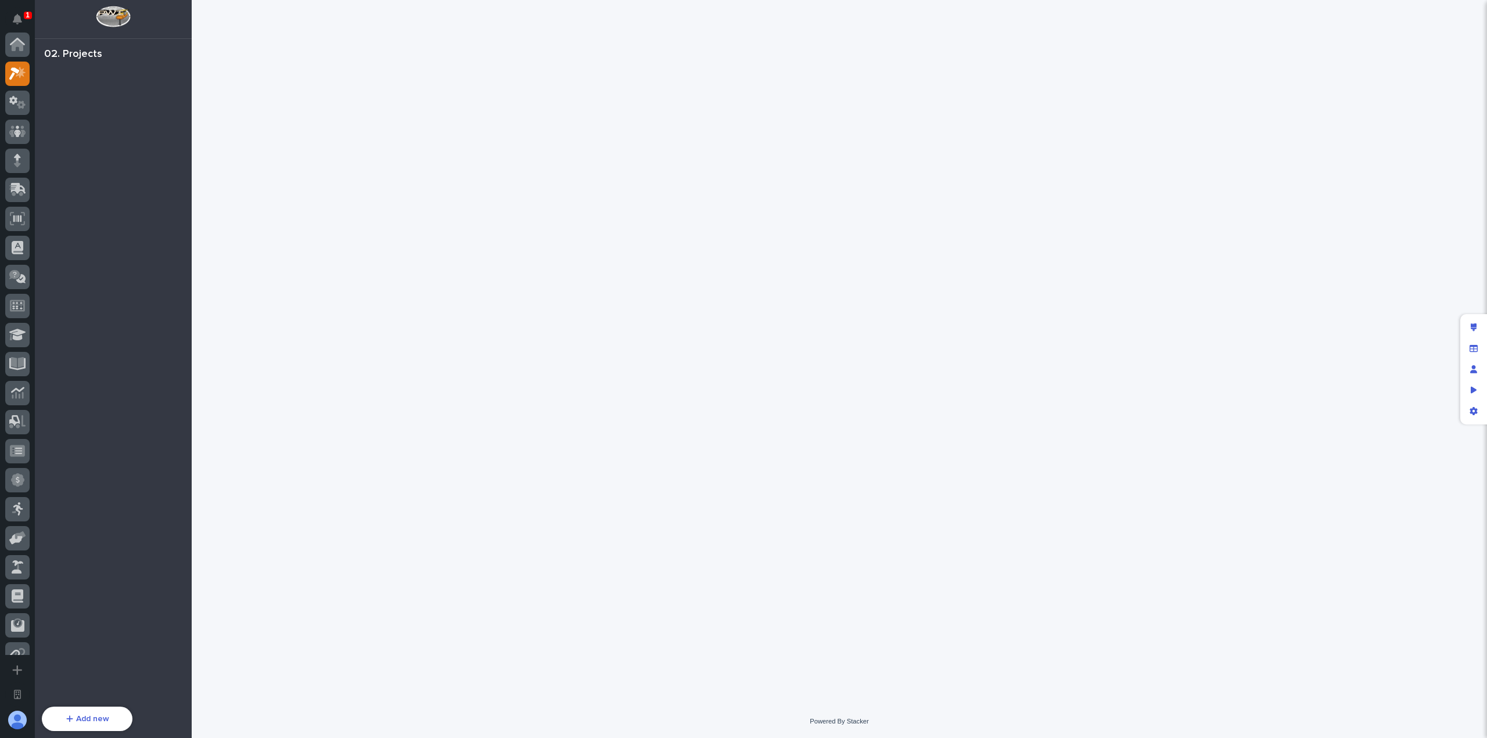
scroll to position [29, 0]
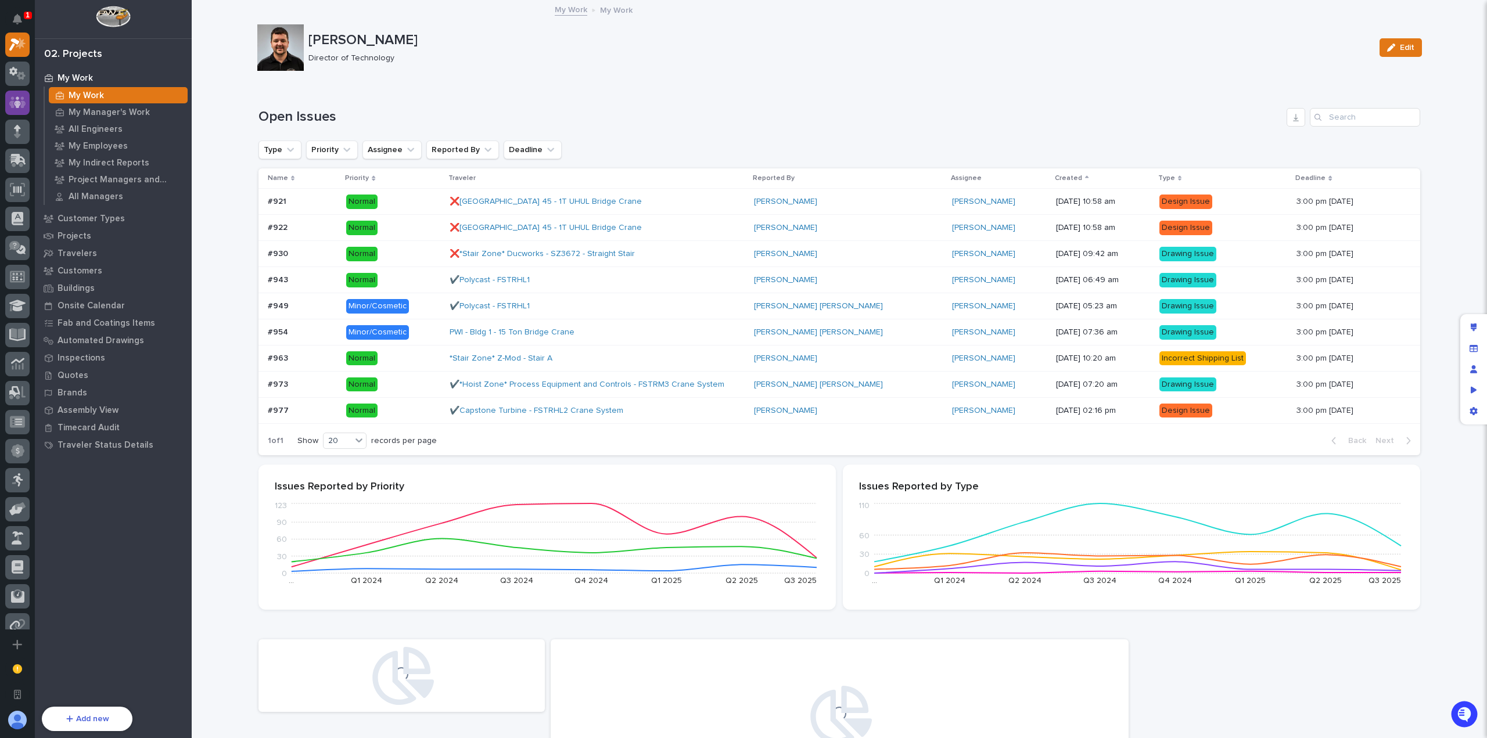
click at [28, 104] on div at bounding box center [17, 103] width 24 height 24
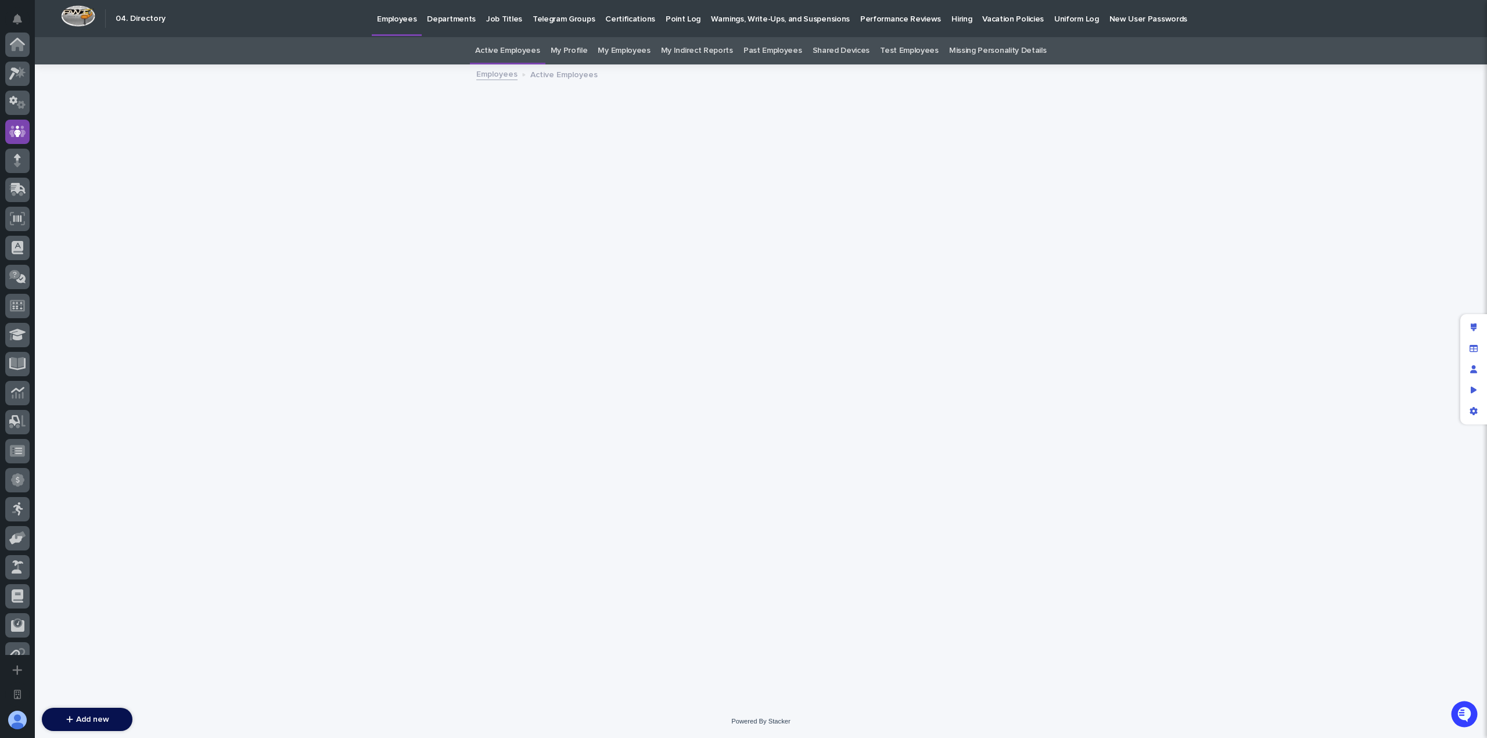
scroll to position [87, 0]
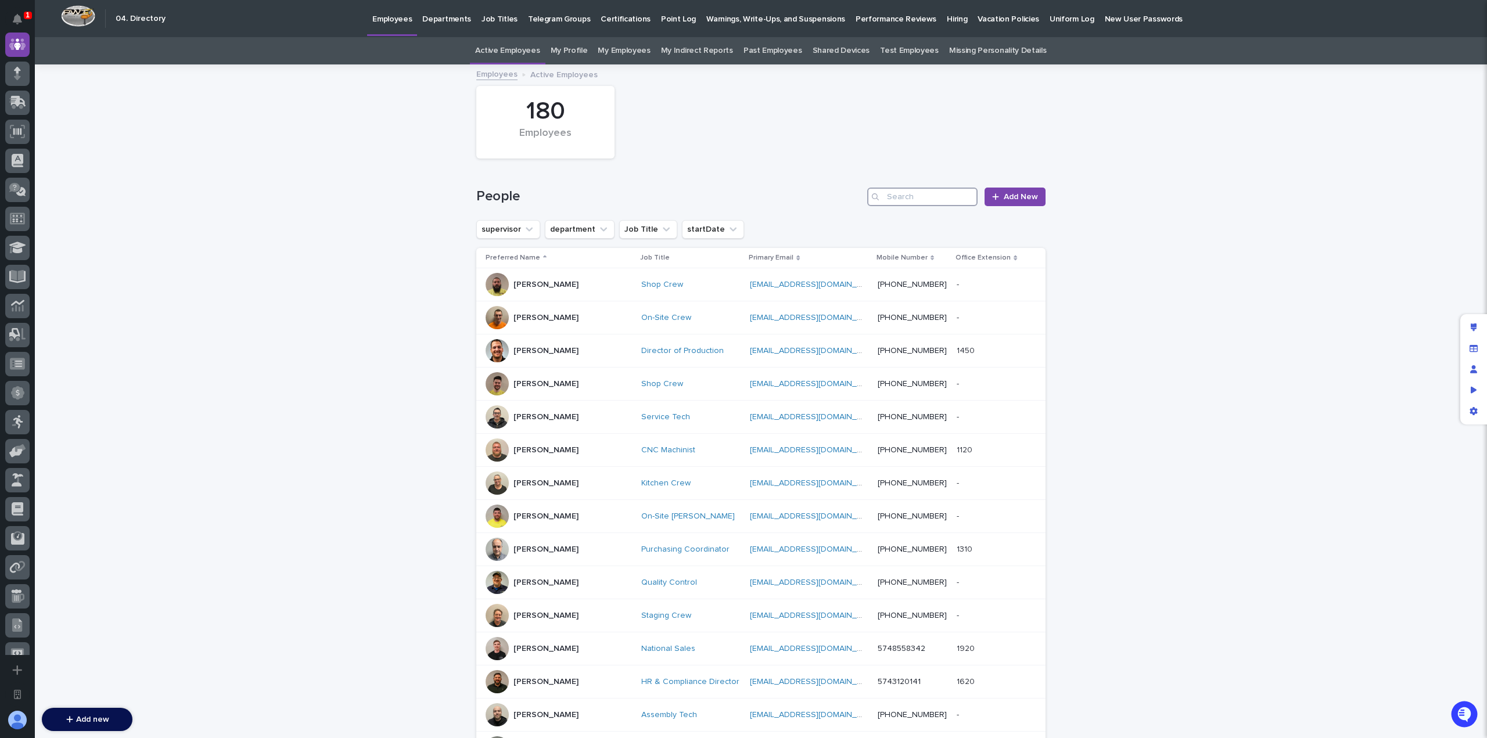
click at [902, 196] on input "Search" at bounding box center [922, 197] width 110 height 19
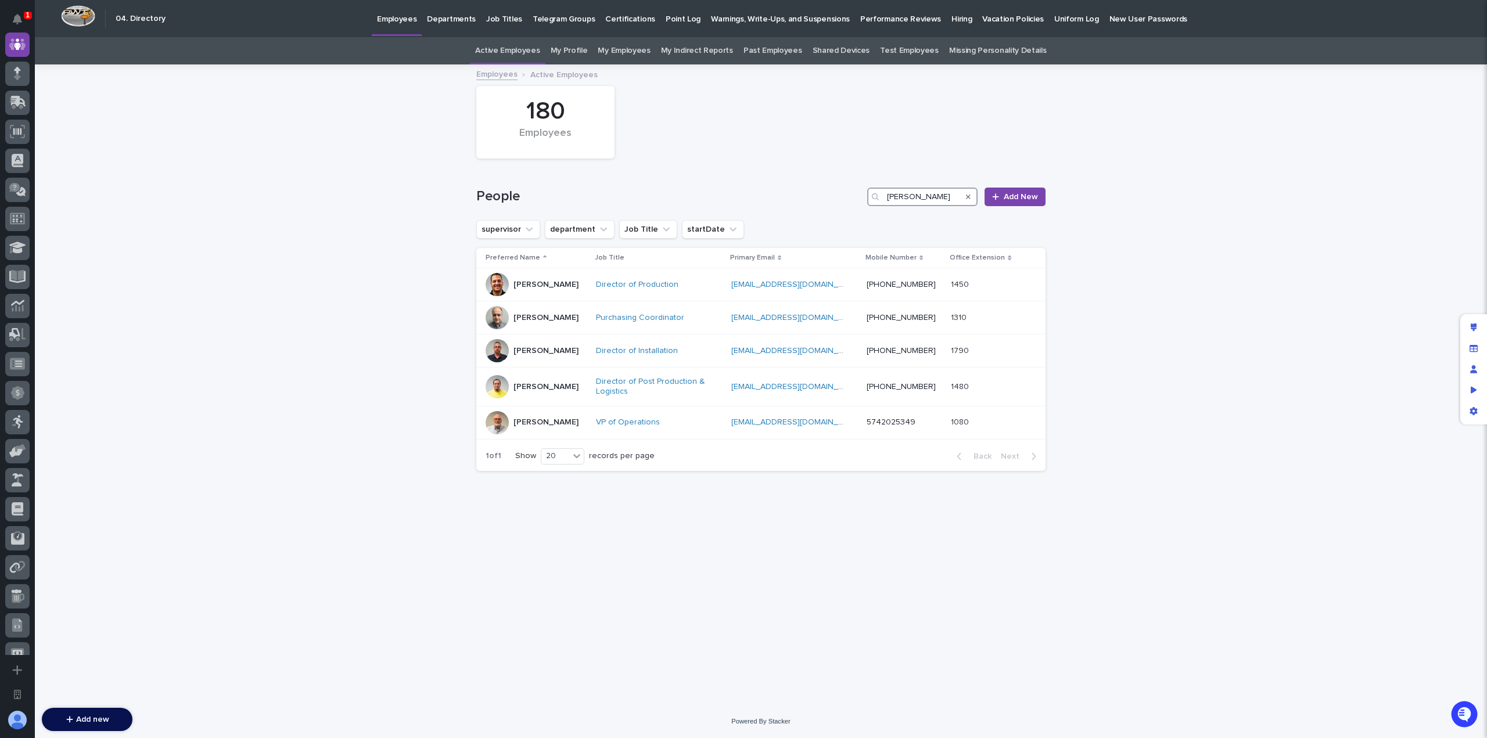
type input "[PERSON_NAME]"
click at [827, 197] on h1 "People" at bounding box center [669, 196] width 386 height 17
